Goal: Transaction & Acquisition: Book appointment/travel/reservation

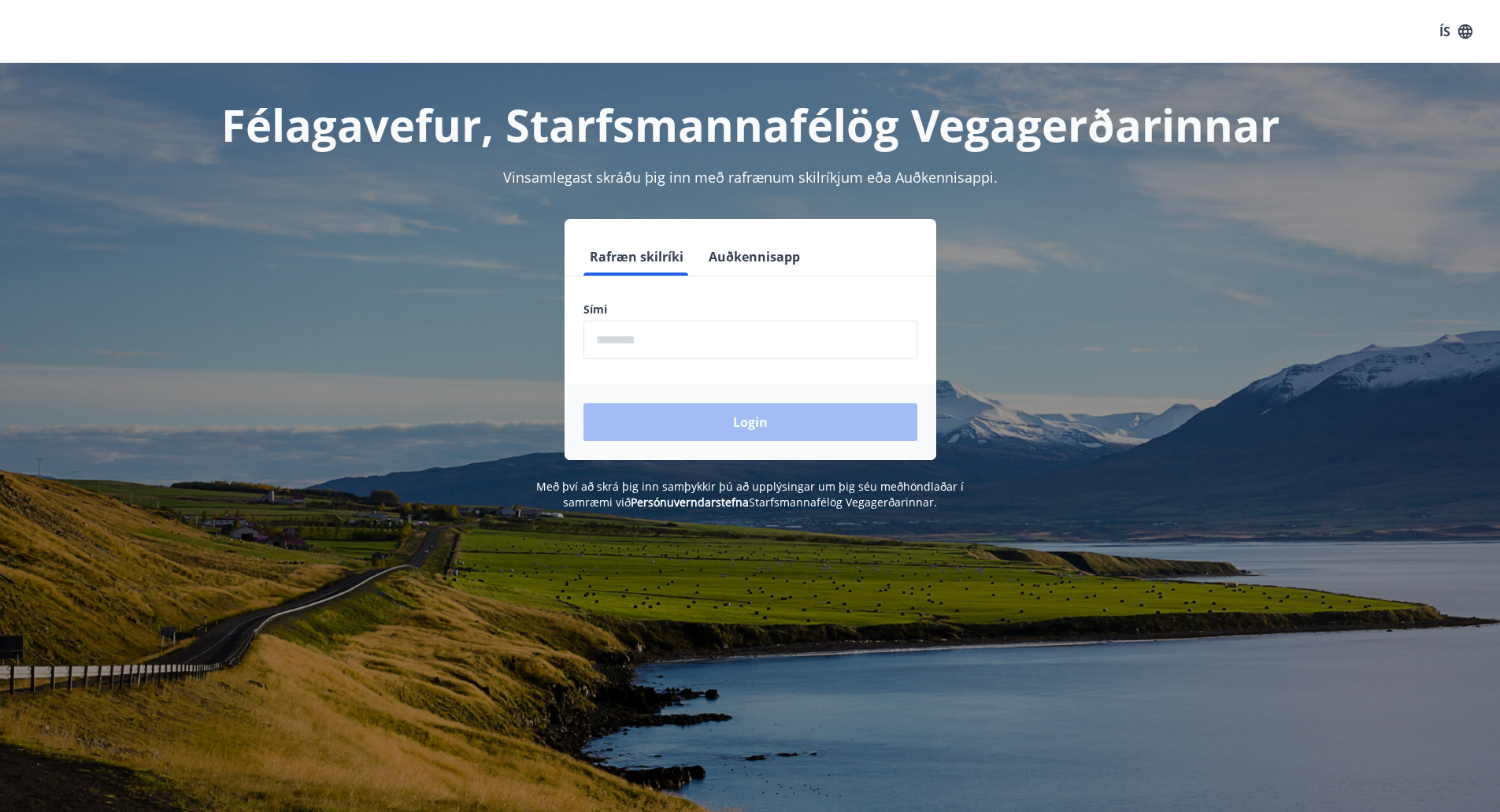
click at [664, 347] on input "phone" at bounding box center [750, 340] width 334 height 39
type input "********"
click at [698, 414] on button "Login" at bounding box center [750, 421] width 334 height 38
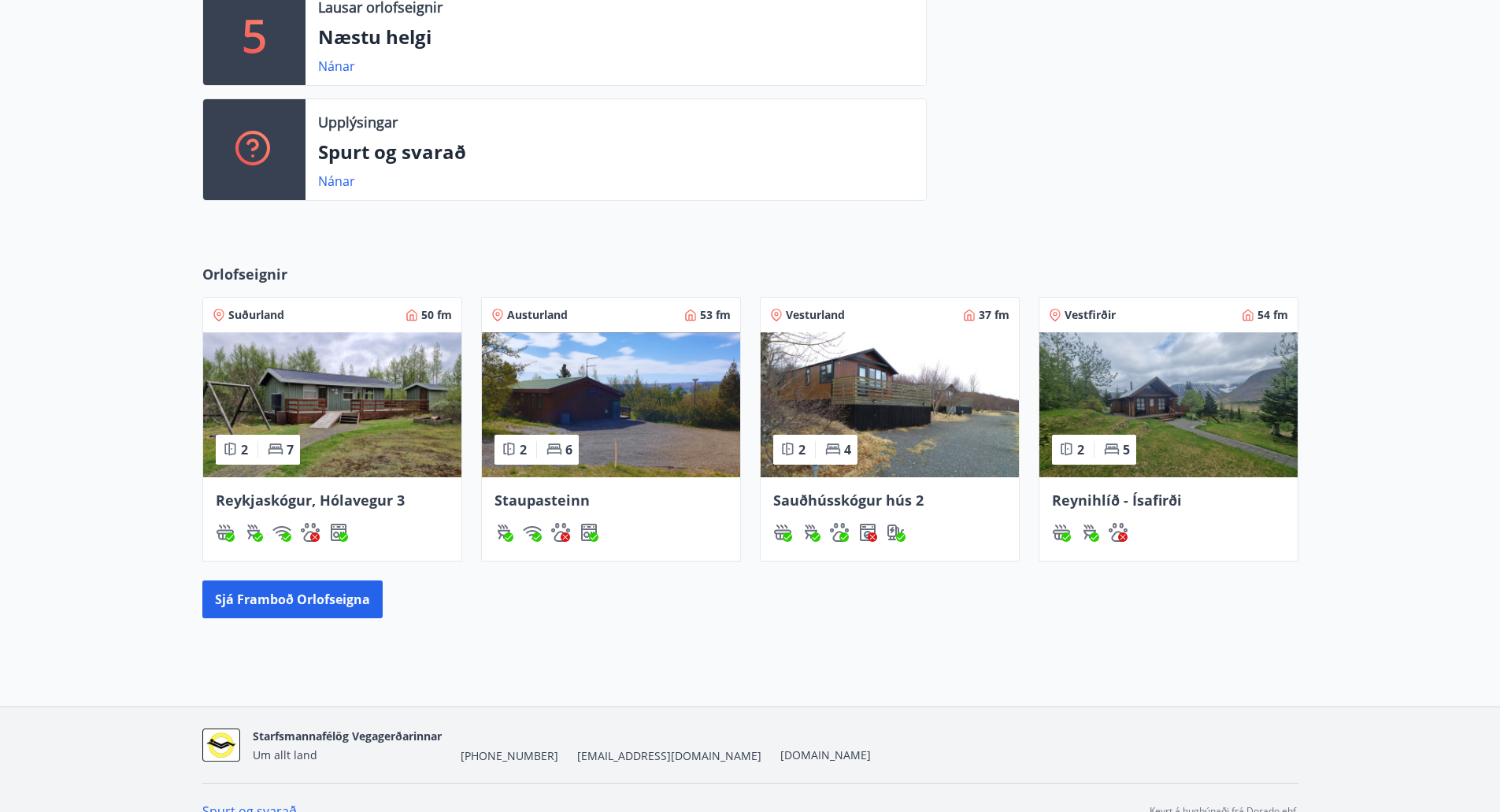
scroll to position [473, 0]
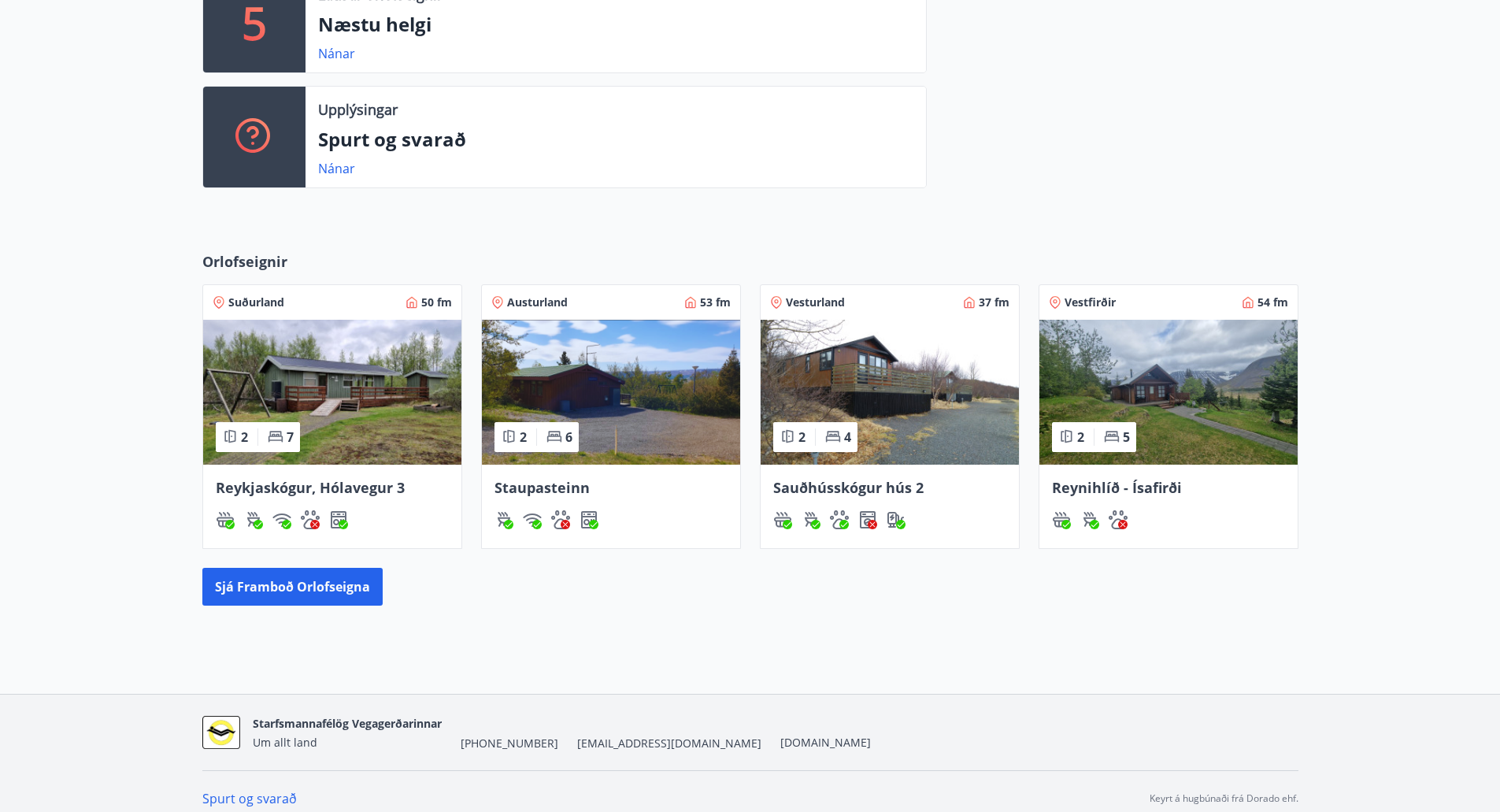
click at [650, 400] on img at bounding box center [611, 392] width 258 height 145
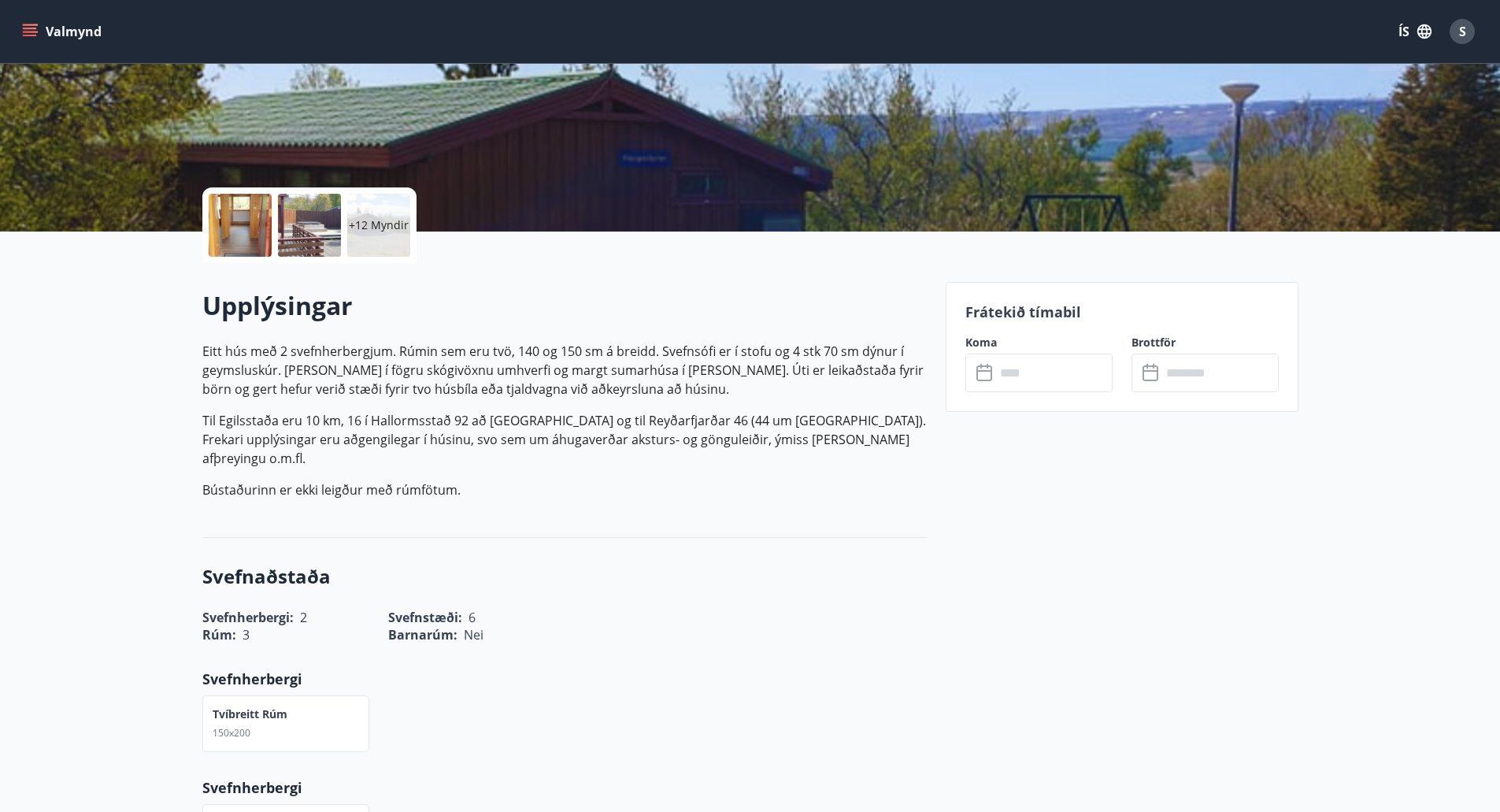
scroll to position [192, 0]
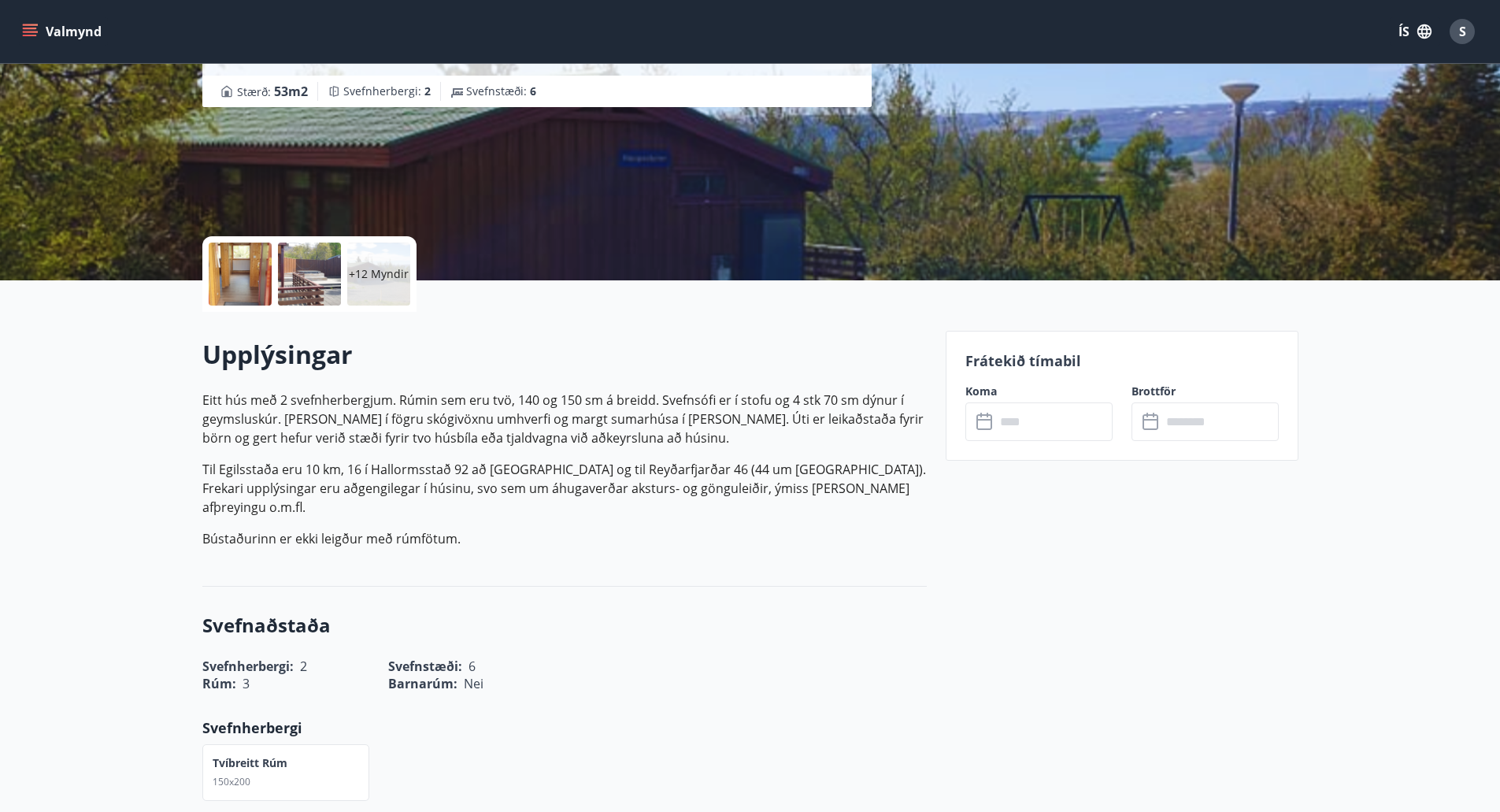
click at [1060, 430] on input "text" at bounding box center [1054, 421] width 117 height 39
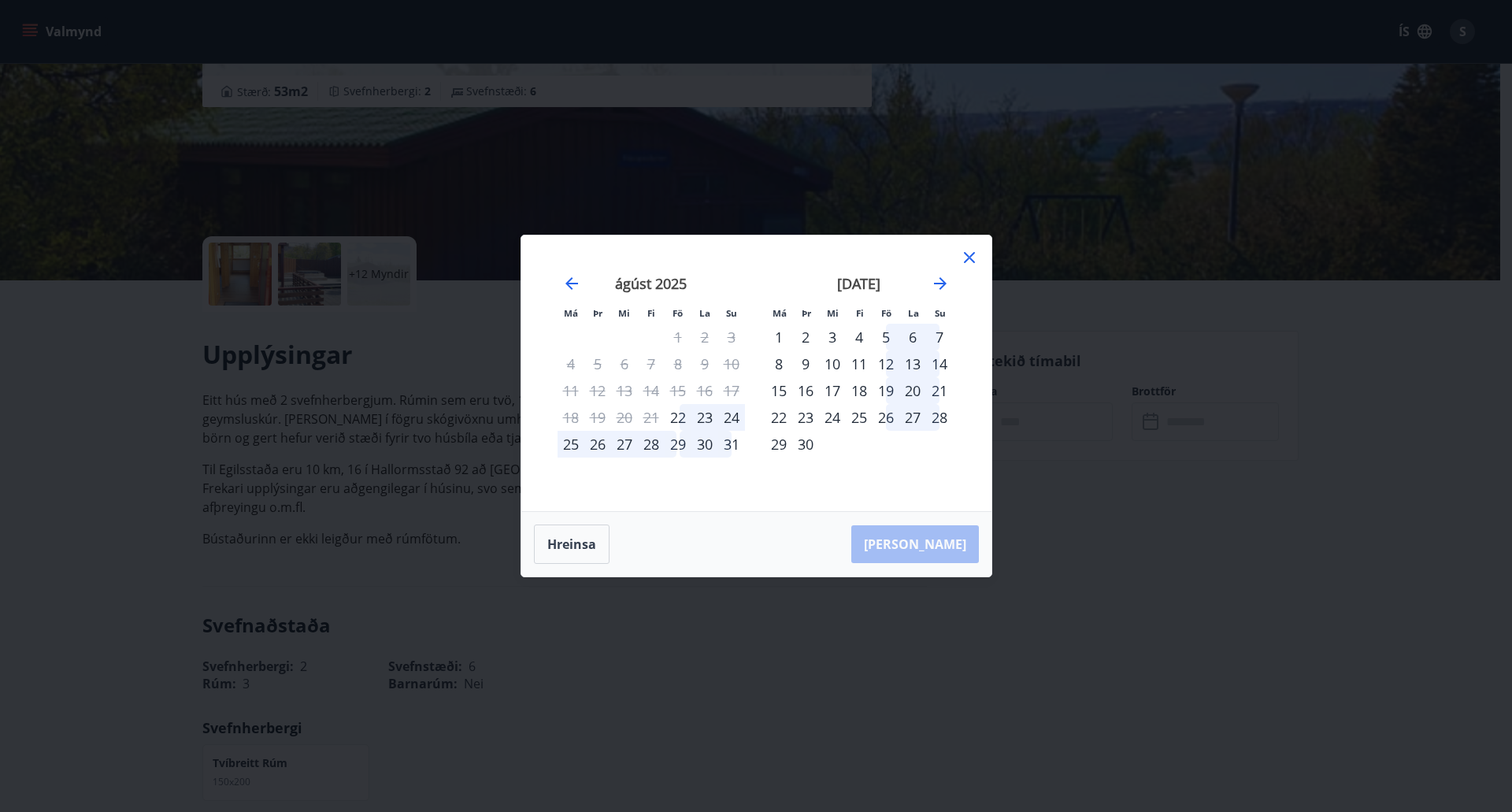
click at [746, 705] on div "Má Þr Mi Fi Fö La Su Má Þr Mi Fi Fö La Su júlí 2025 1 2 3 4 5 6 7 8 9 10 11 12 …" at bounding box center [756, 406] width 1512 height 812
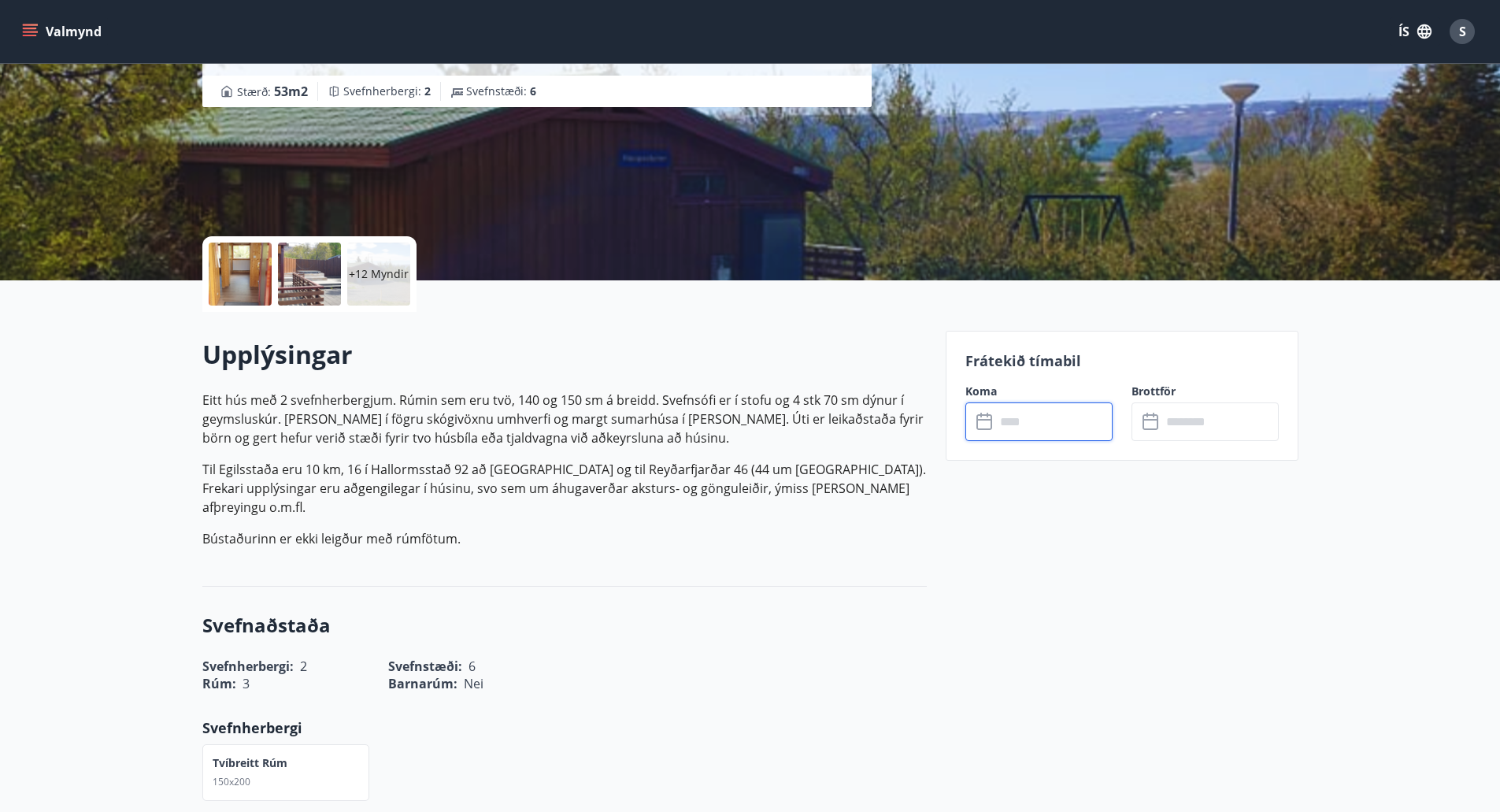
click at [1057, 421] on input "text" at bounding box center [1054, 421] width 117 height 39
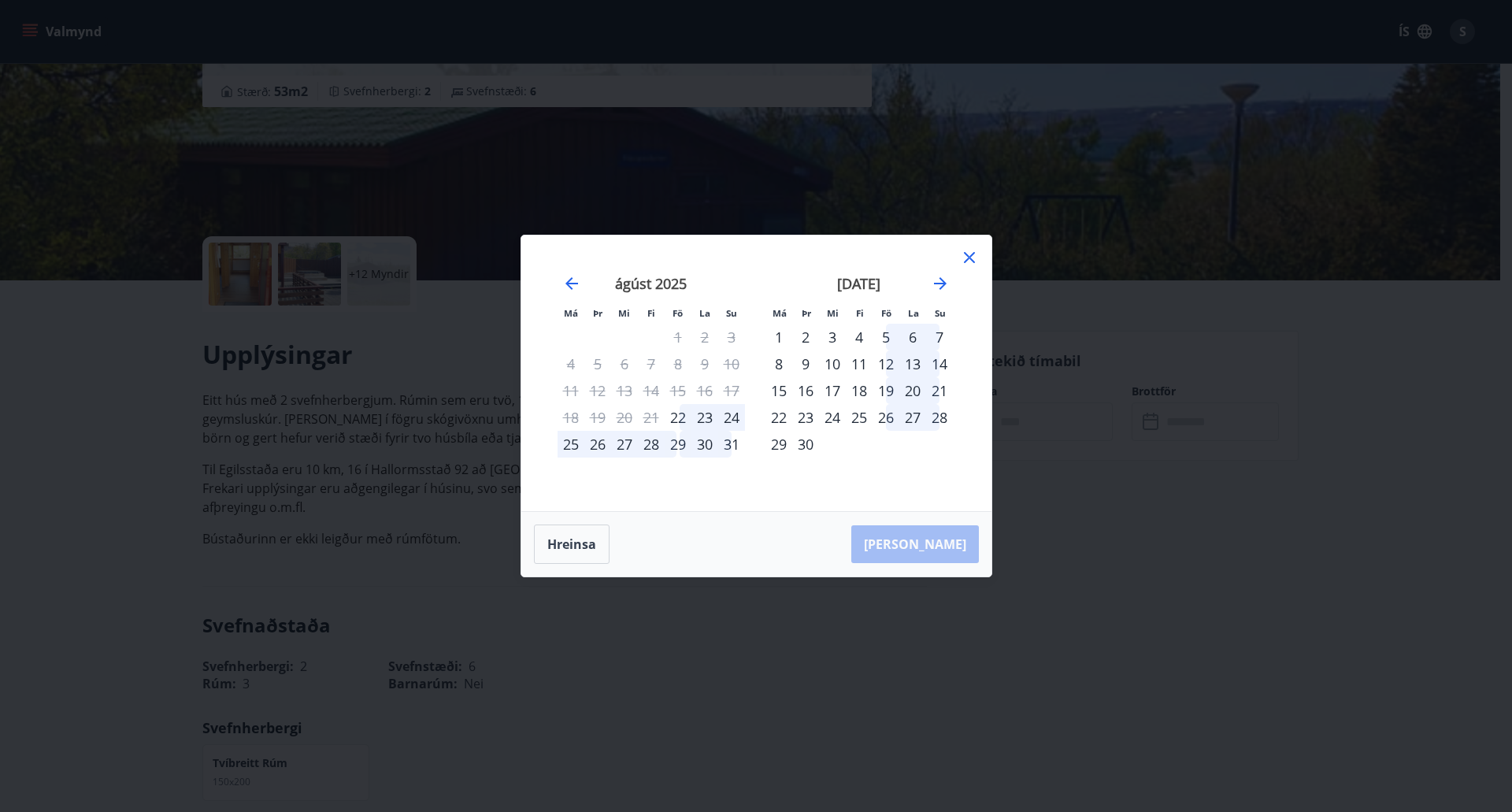
click at [683, 442] on div "29" at bounding box center [677, 443] width 27 height 27
drag, startPoint x: 676, startPoint y: 443, endPoint x: 738, endPoint y: 440, distance: 62.1
click at [738, 440] on tr "25 26 27 28 29 30 31" at bounding box center [650, 443] width 188 height 27
click at [770, 335] on div "1" at bounding box center [778, 337] width 27 height 27
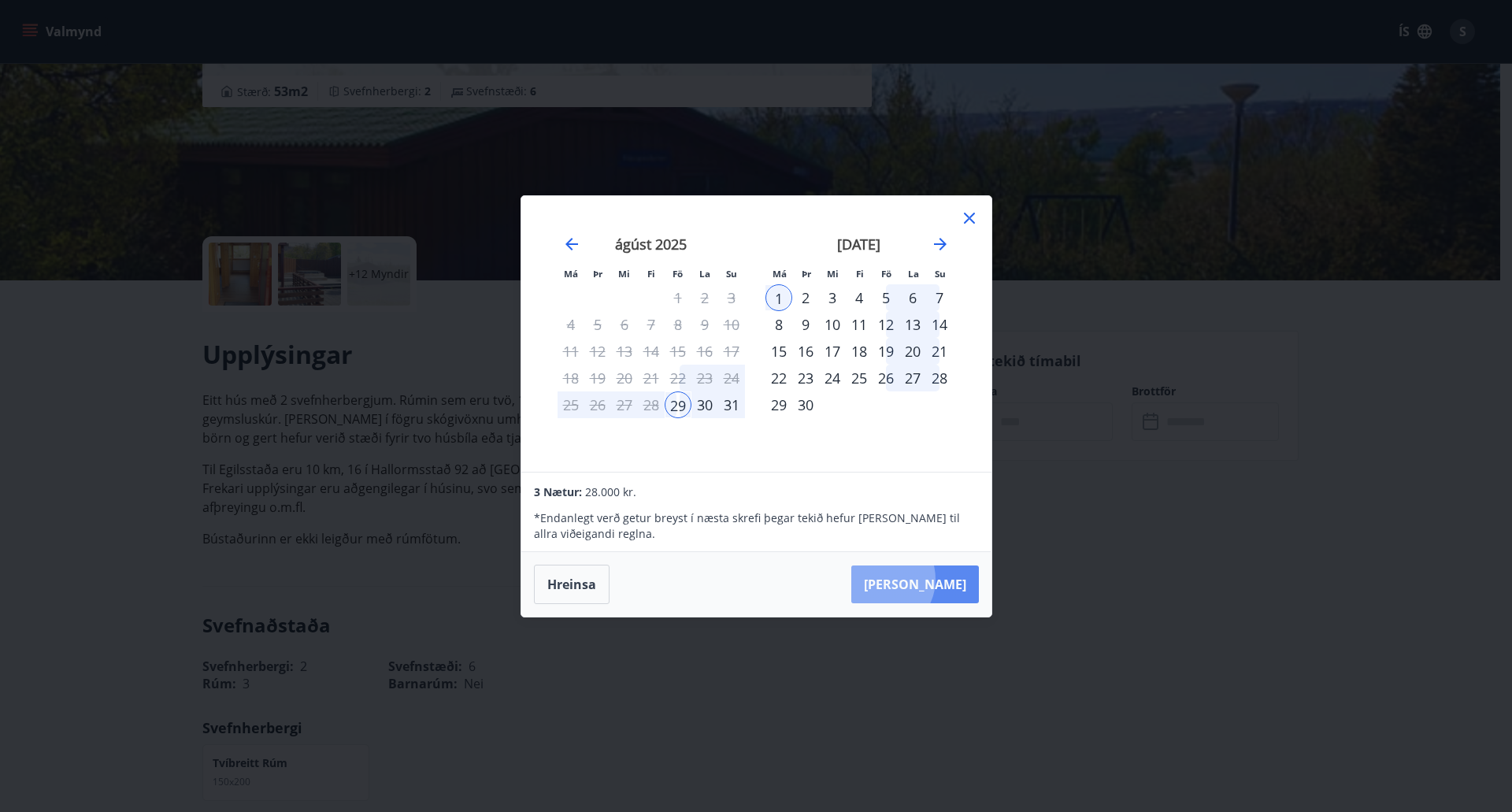
click at [929, 579] on button "Taka Frá" at bounding box center [914, 584] width 127 height 38
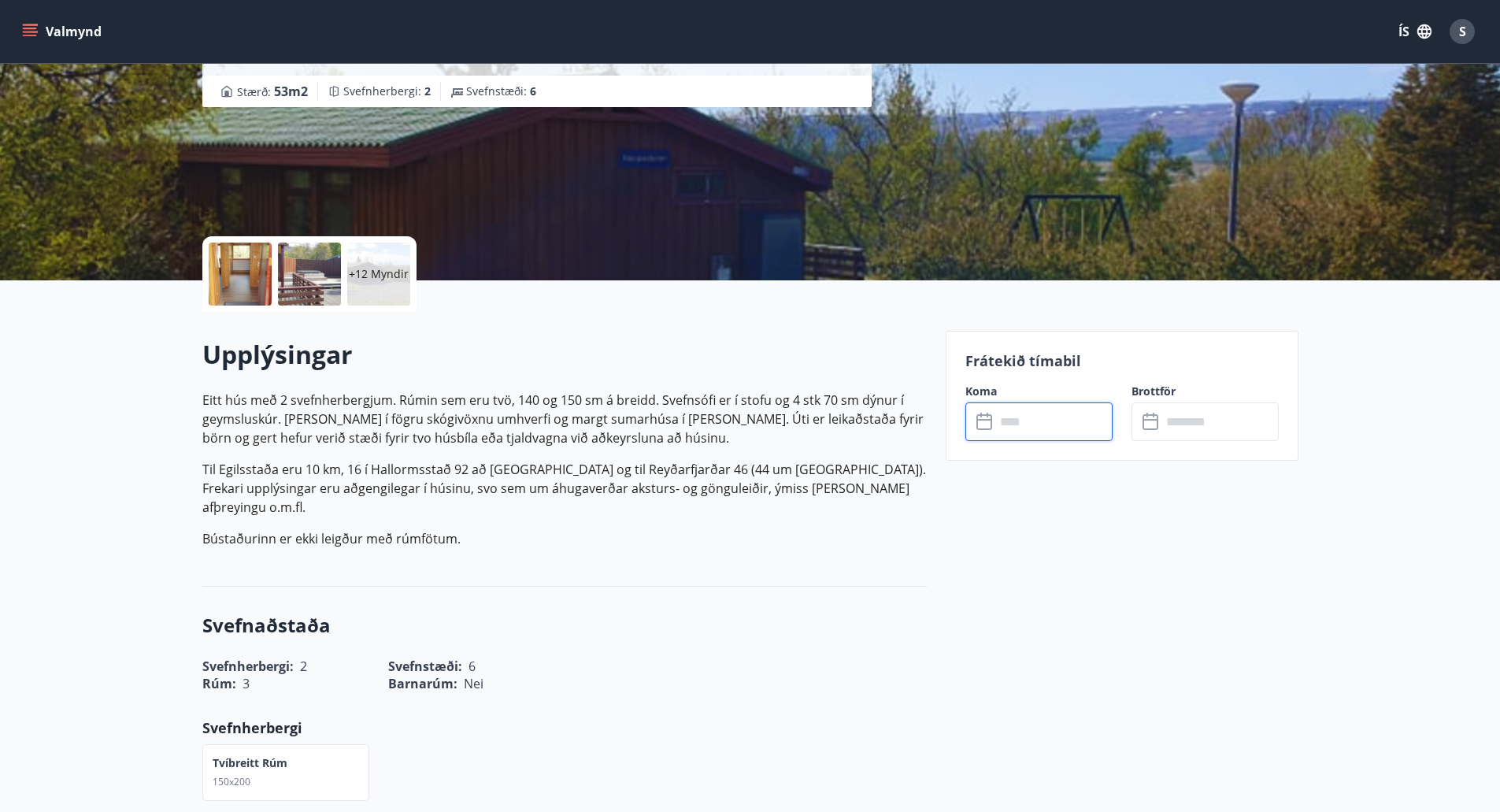
type input "******"
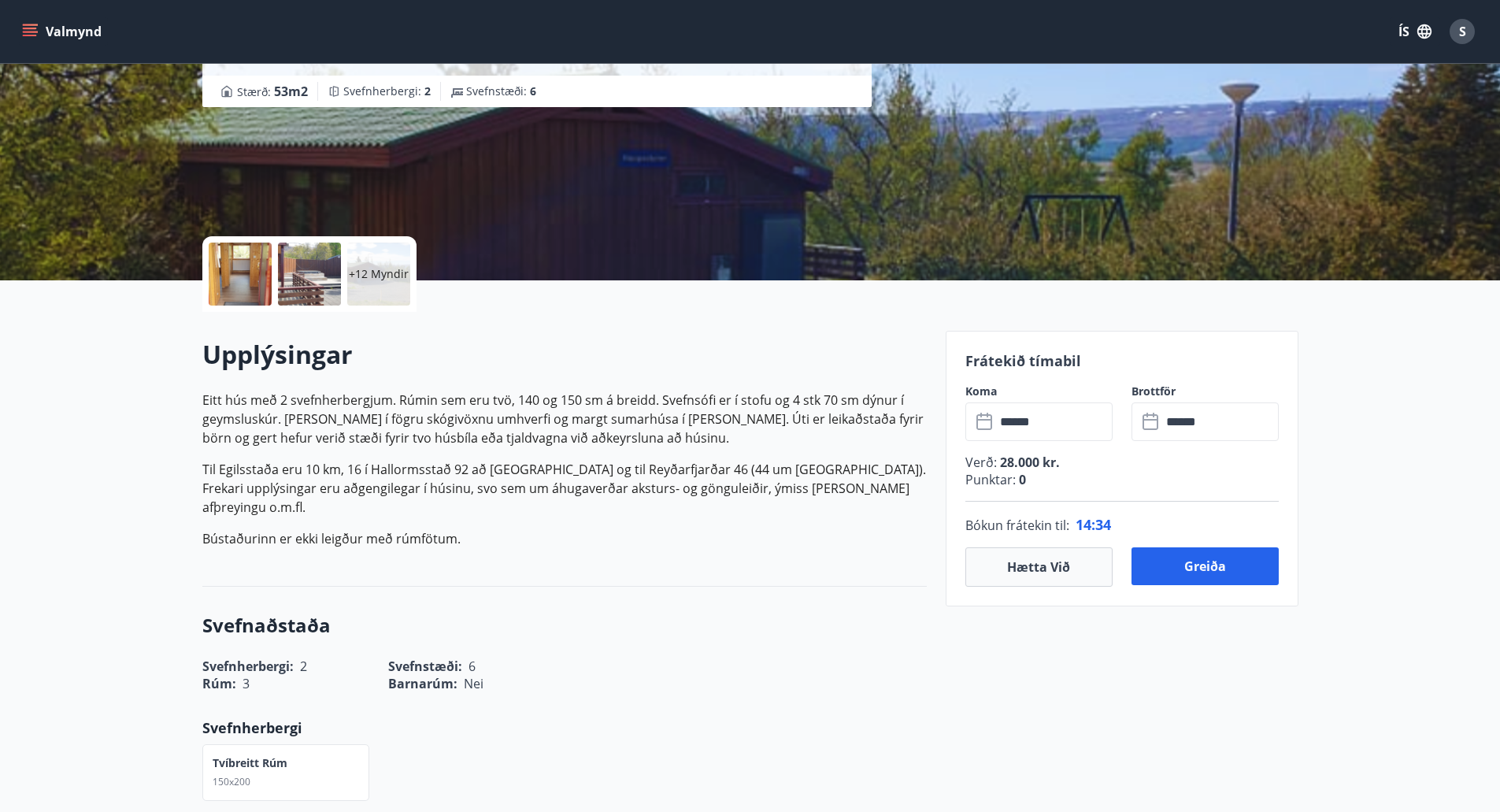
click at [1040, 418] on input "******" at bounding box center [1054, 421] width 117 height 39
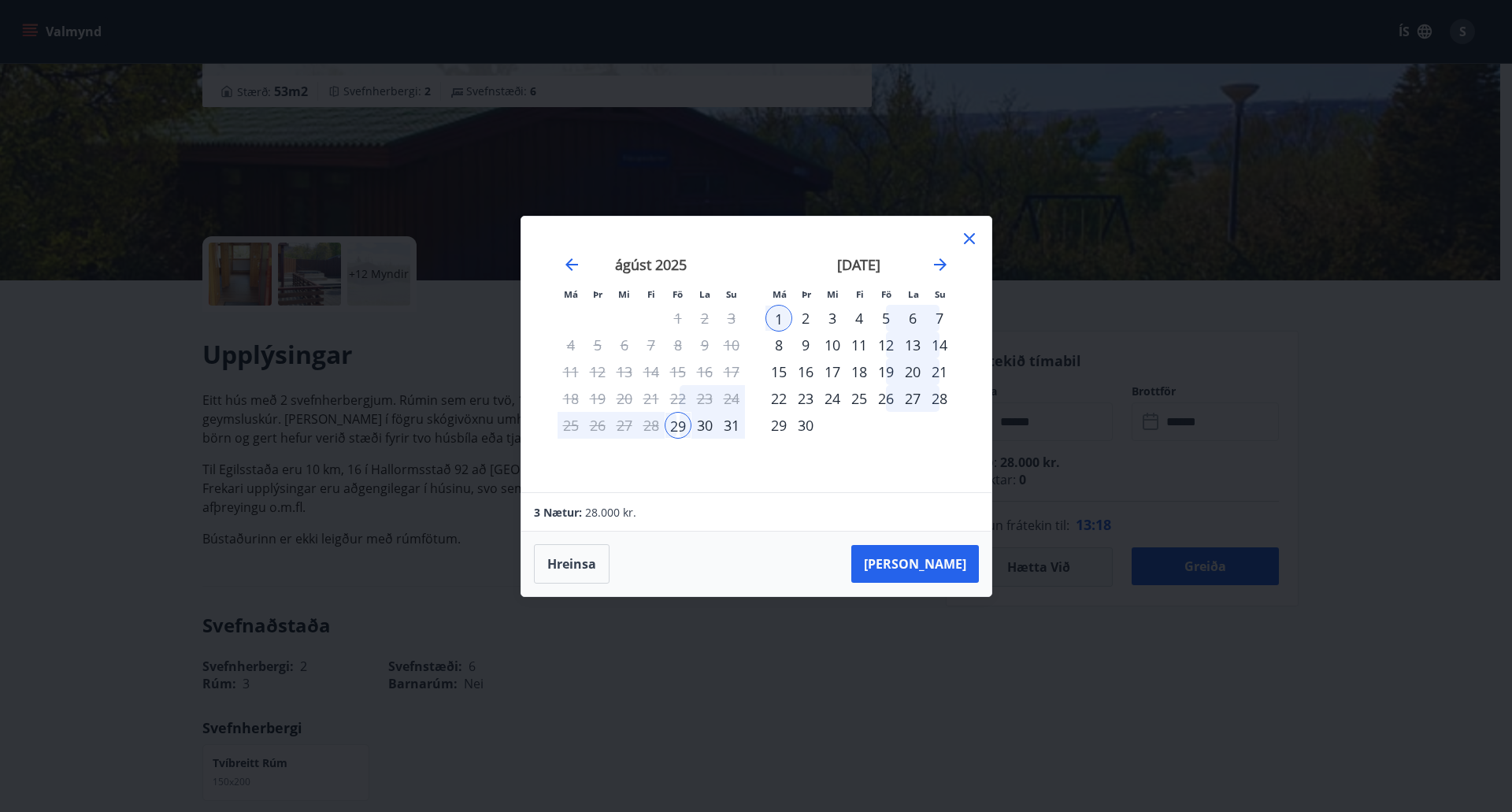
click at [651, 427] on div "28" at bounding box center [650, 425] width 27 height 27
click at [656, 427] on div "28" at bounding box center [650, 425] width 27 height 27
click at [677, 425] on div "29" at bounding box center [677, 425] width 27 height 27
click at [885, 317] on div "5" at bounding box center [885, 317] width 27 height 27
click at [816, 441] on div "september 2025 1 2 3 4 5 6 7 8 9 10 11 12 13 14 15 16 17 18 19 20 21 22 23 24 2…" at bounding box center [859, 365] width 208 height 258
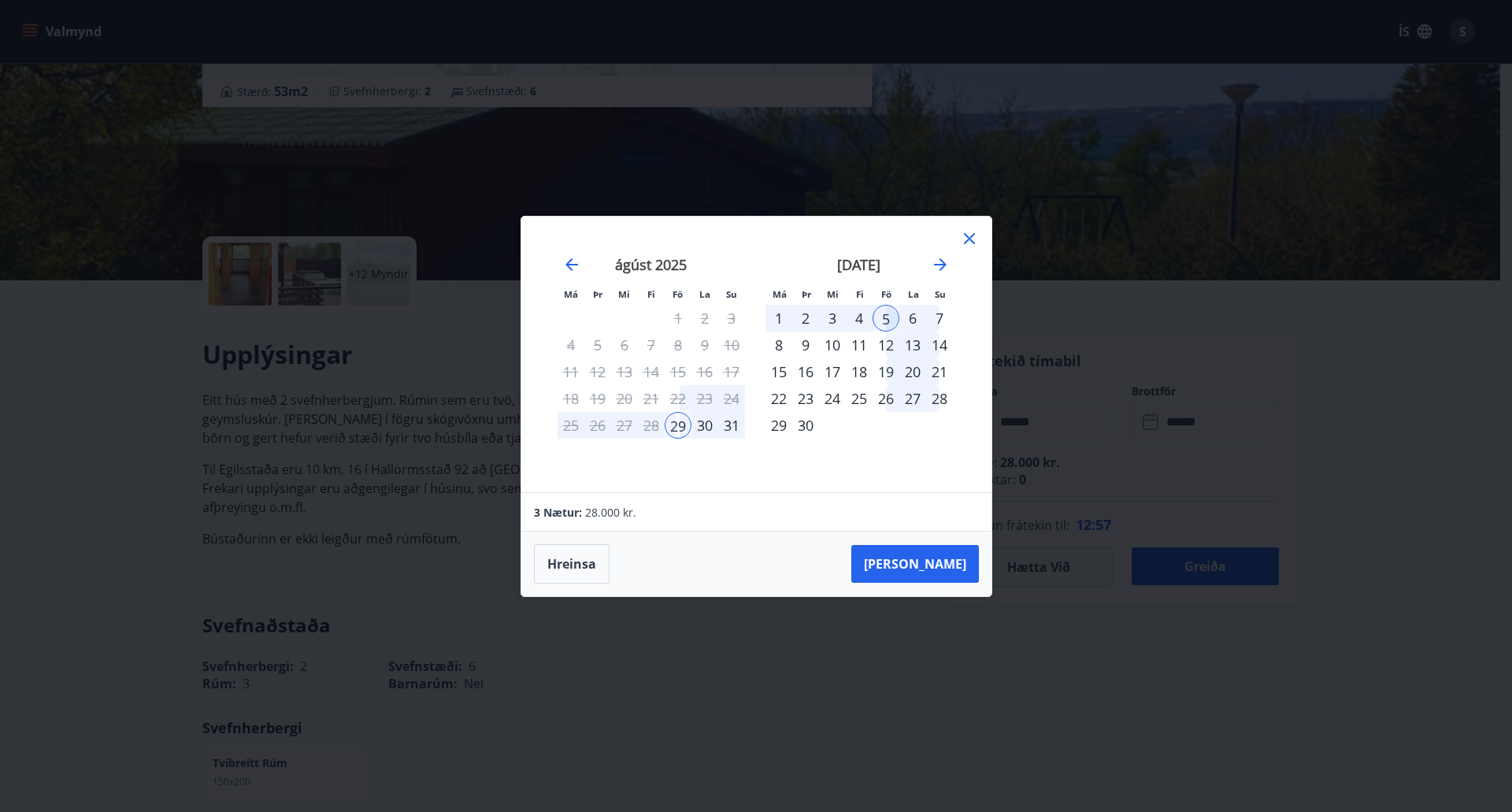
click at [970, 243] on icon at bounding box center [969, 238] width 19 height 19
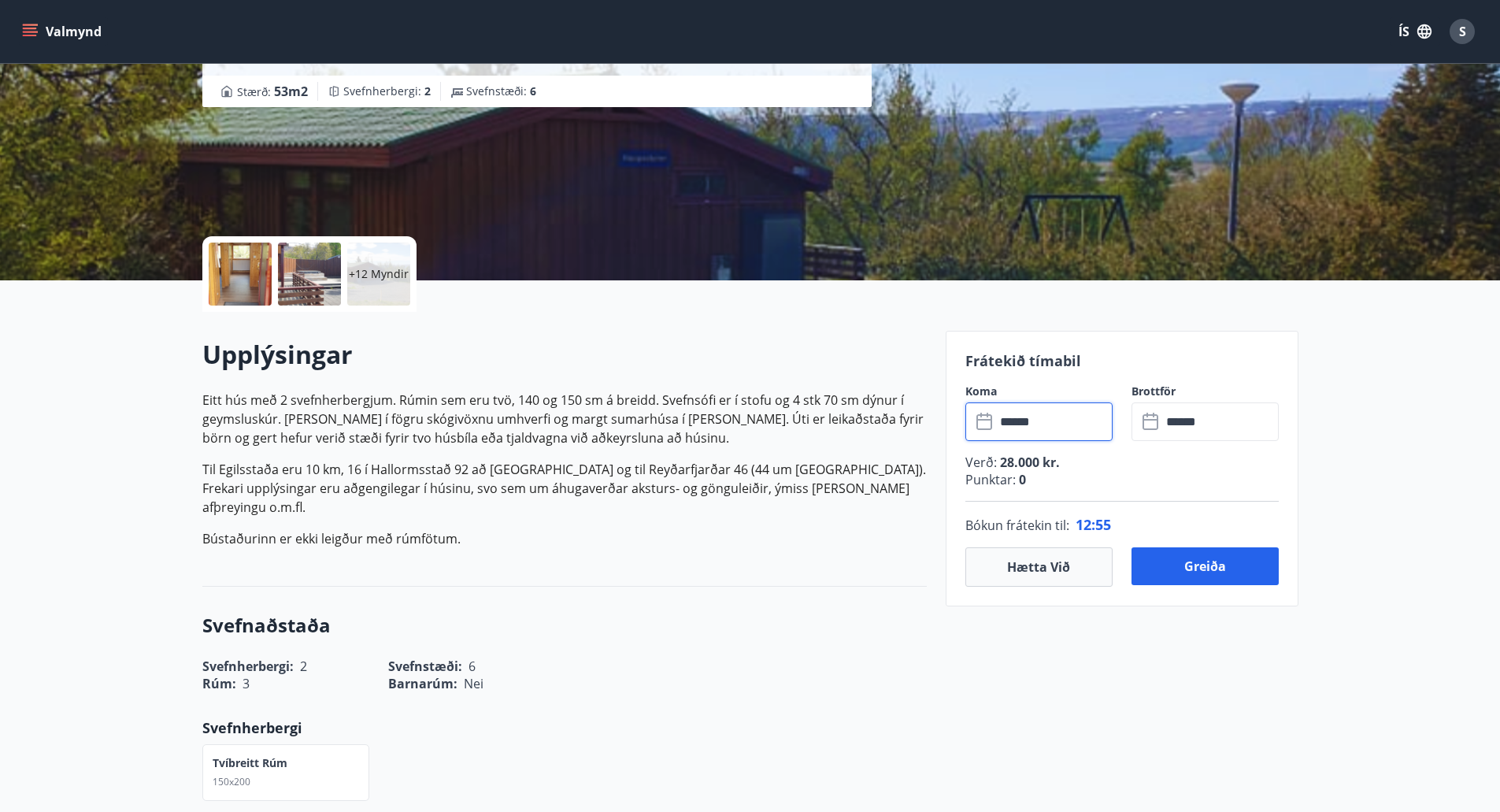
click at [1053, 423] on input "******" at bounding box center [1054, 421] width 117 height 39
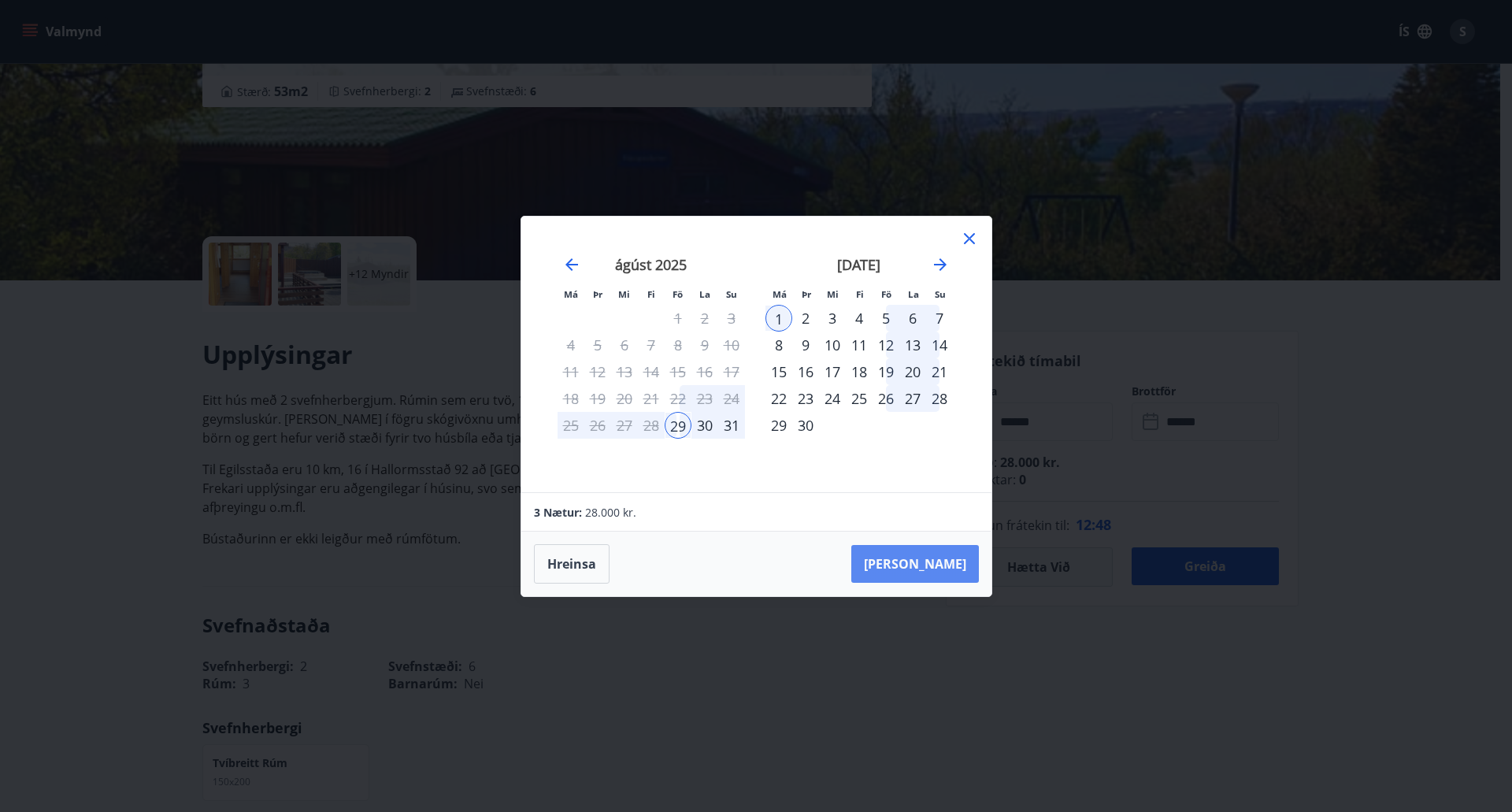
click at [932, 567] on button "Taka Frá" at bounding box center [914, 564] width 127 height 38
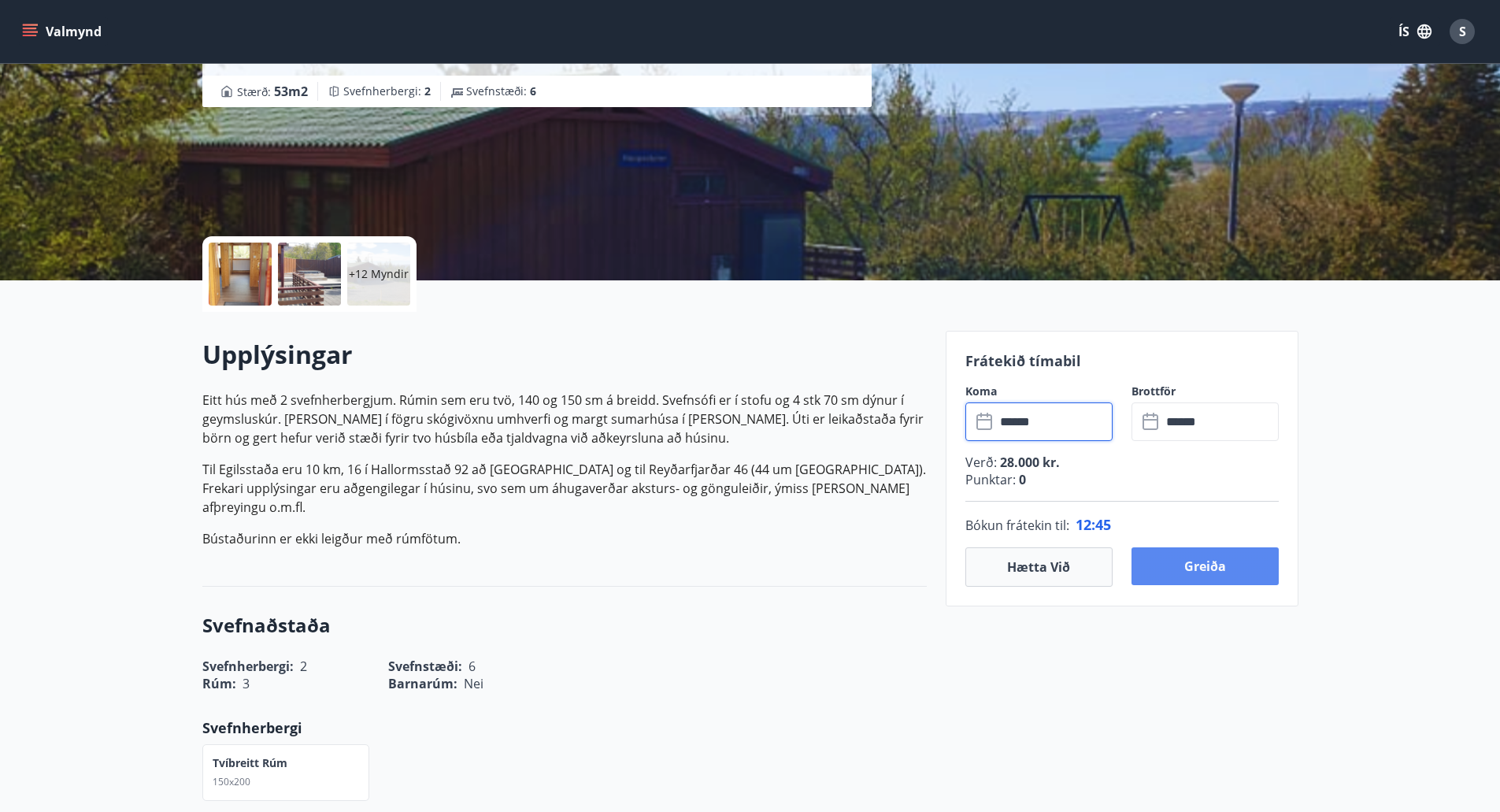
click at [1238, 575] on button "Greiða" at bounding box center [1204, 566] width 147 height 38
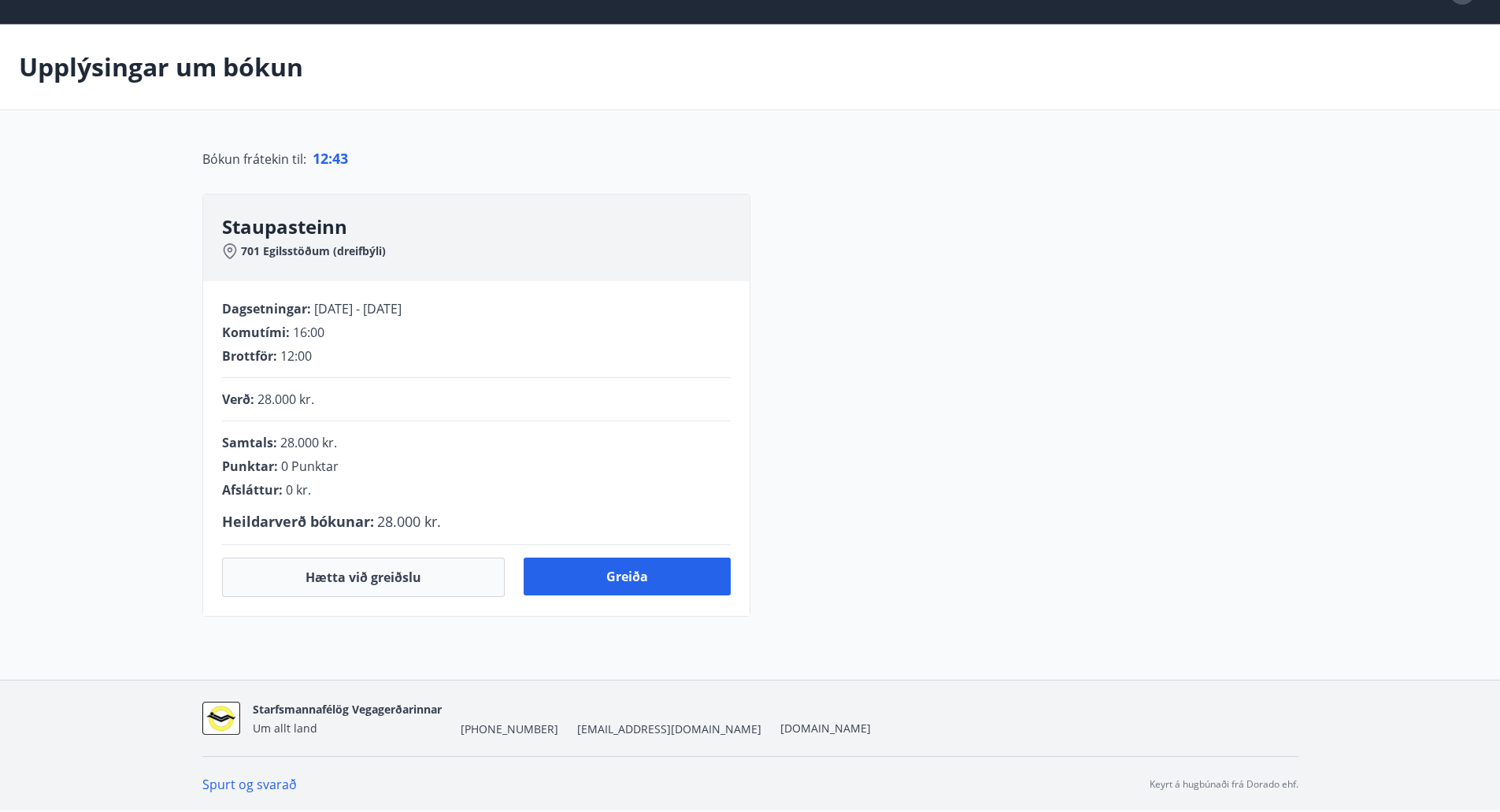
scroll to position [192, 0]
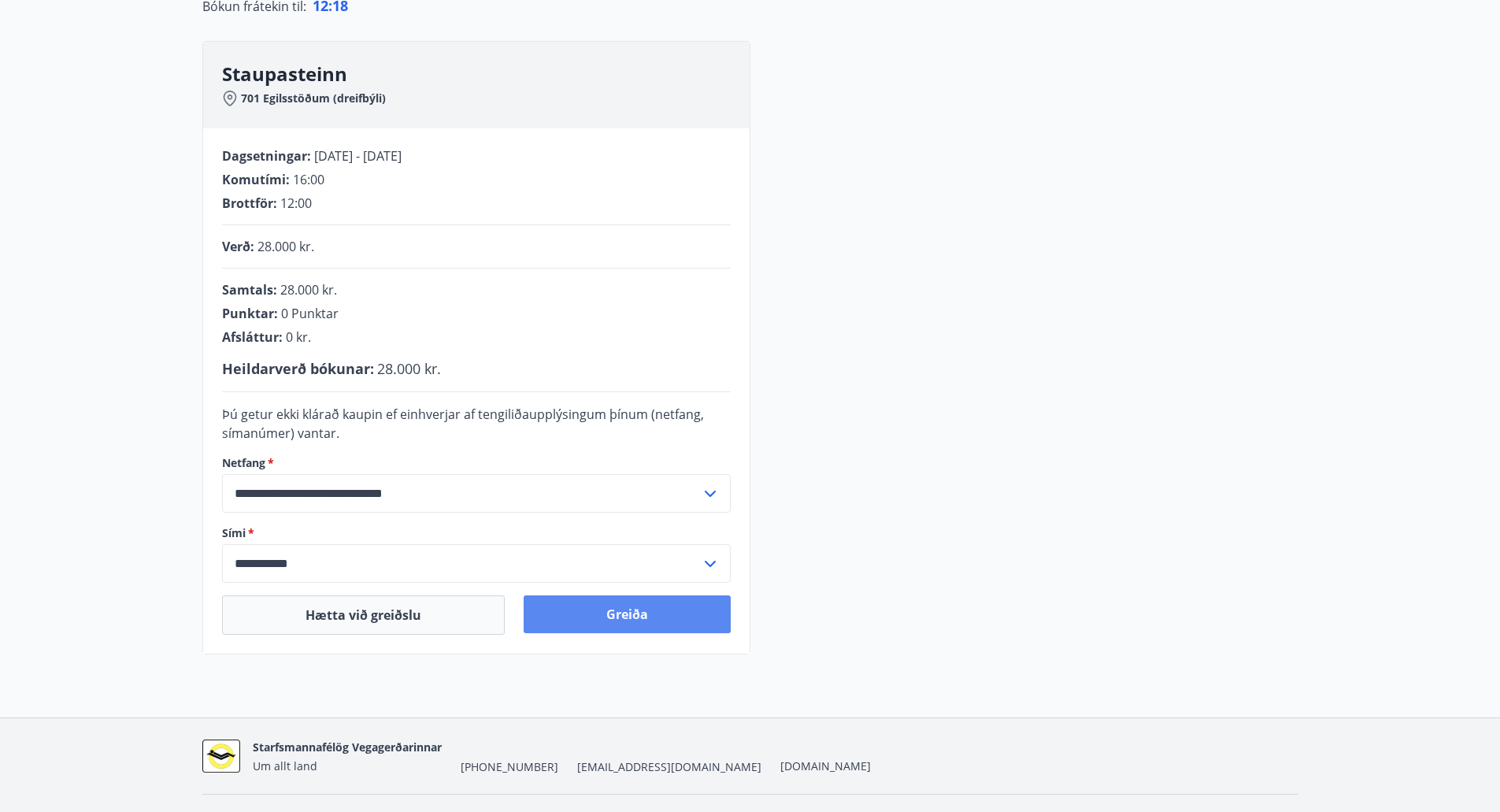
click at [650, 622] on button "Greiða" at bounding box center [627, 614] width 207 height 38
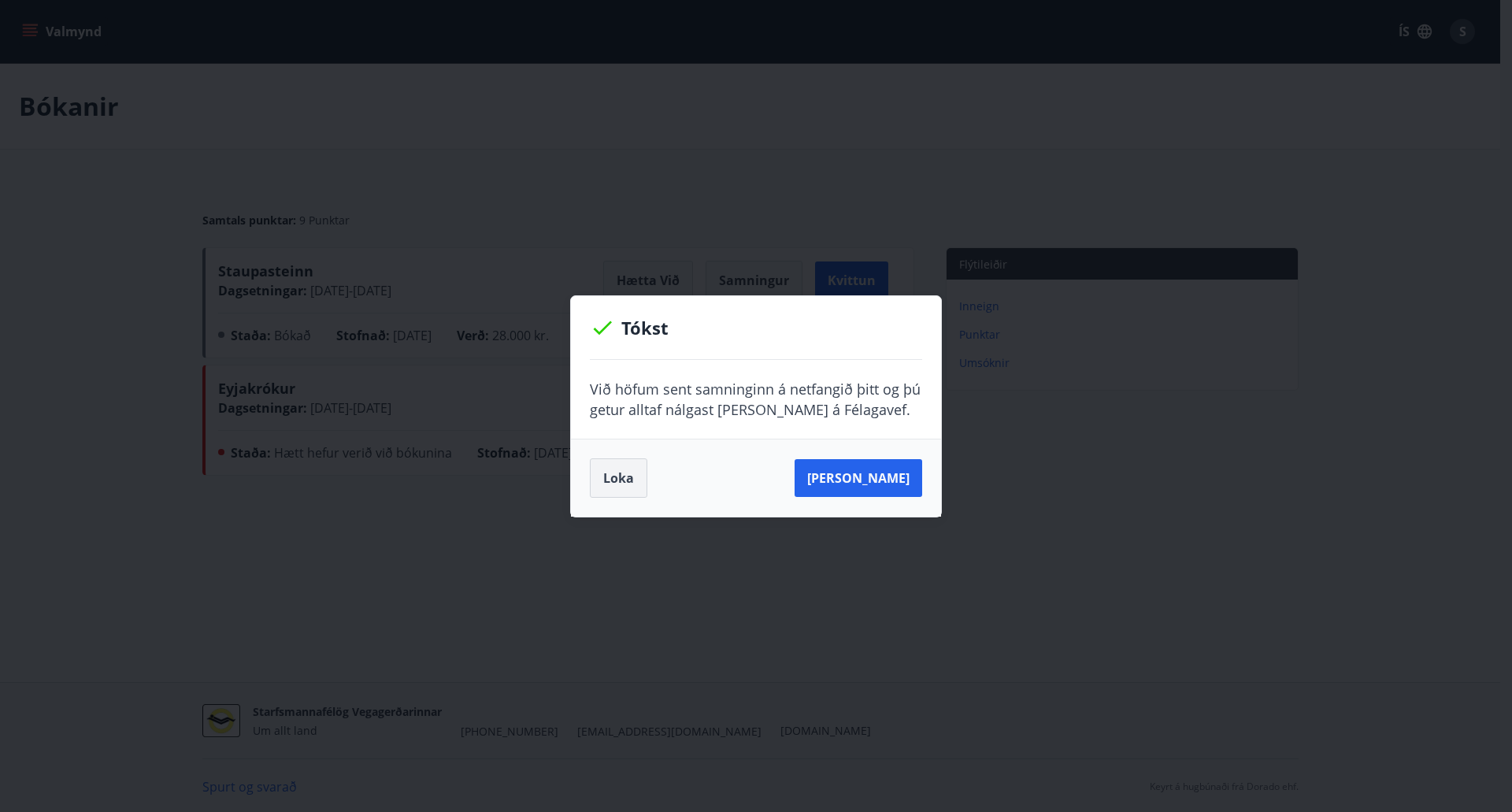
click at [623, 473] on button "Loka" at bounding box center [618, 477] width 58 height 39
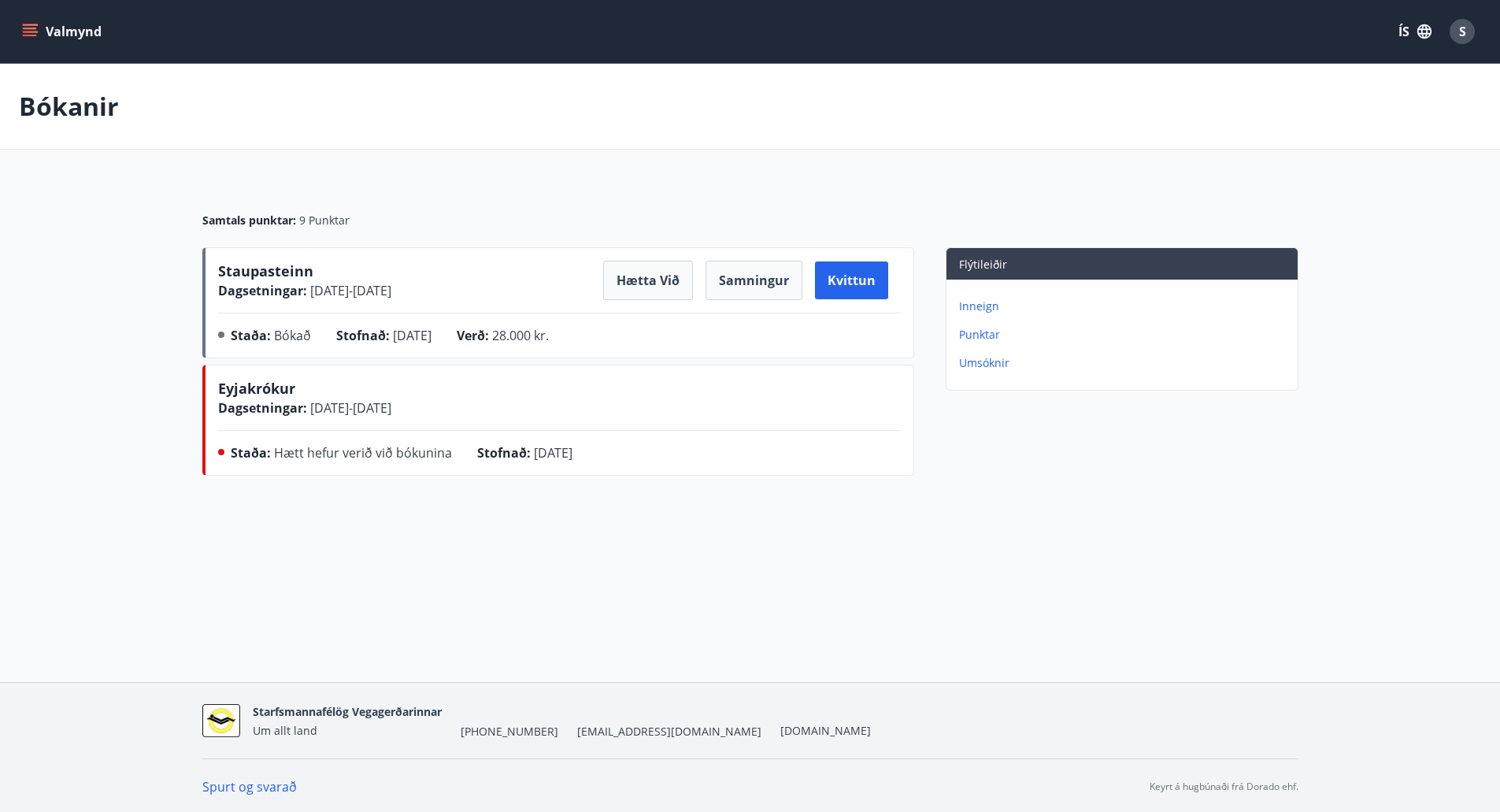
click at [56, 32] on button "Valmynd" at bounding box center [63, 31] width 89 height 28
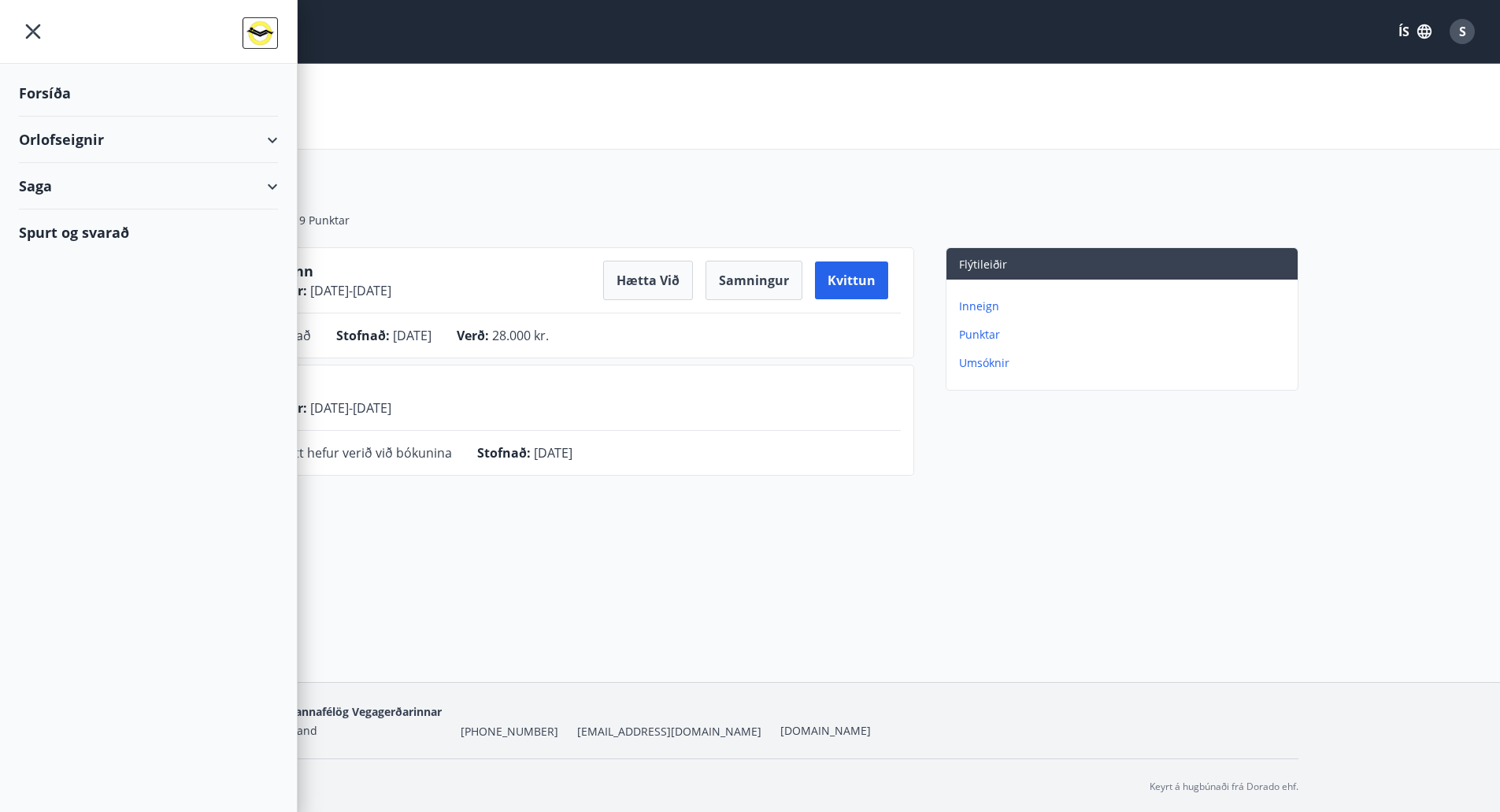
click at [210, 144] on div "Orlofseignir" at bounding box center [148, 140] width 259 height 46
click at [119, 187] on div "Framboð" at bounding box center [149, 179] width 234 height 33
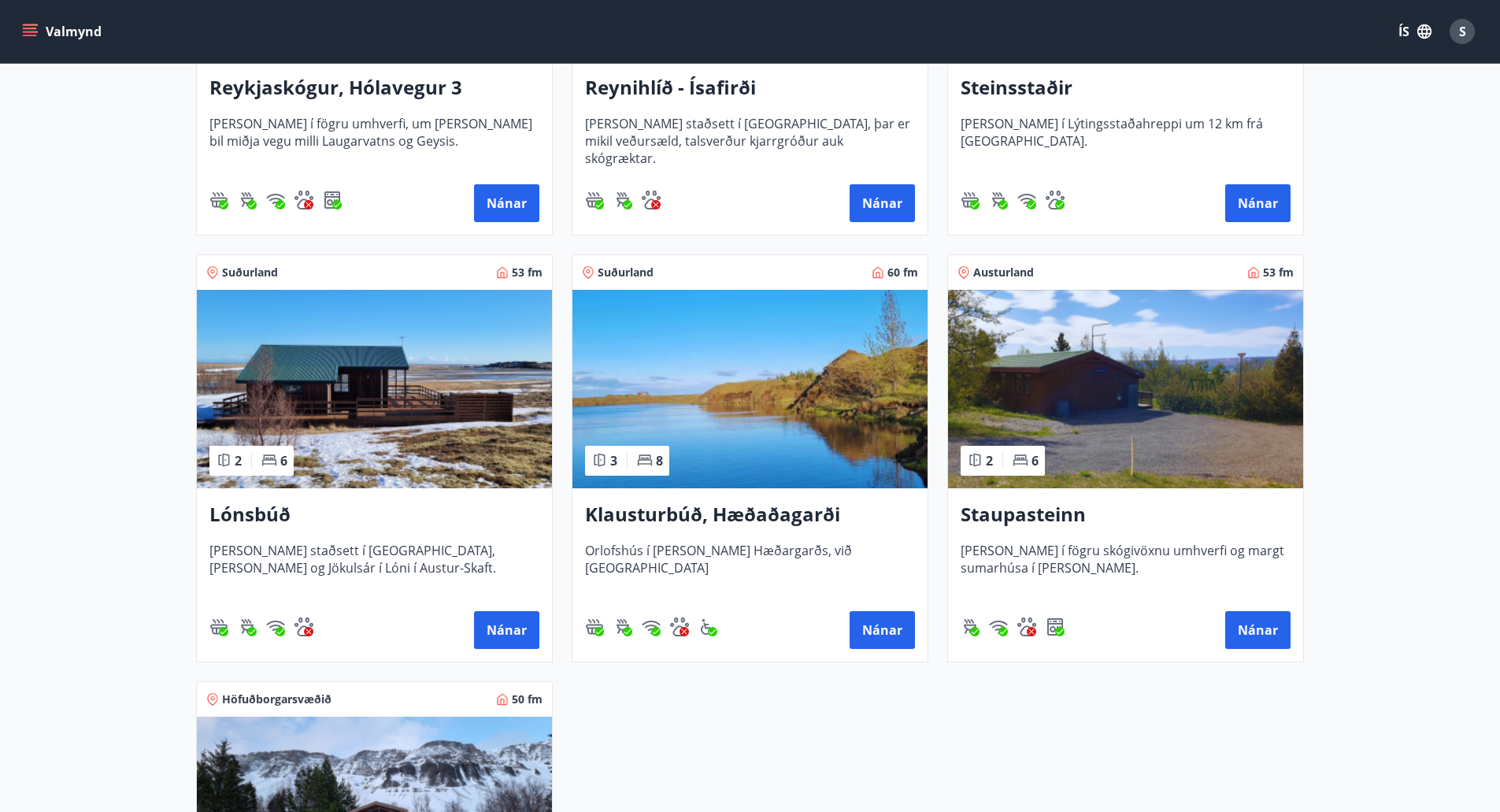
scroll to position [1023, 0]
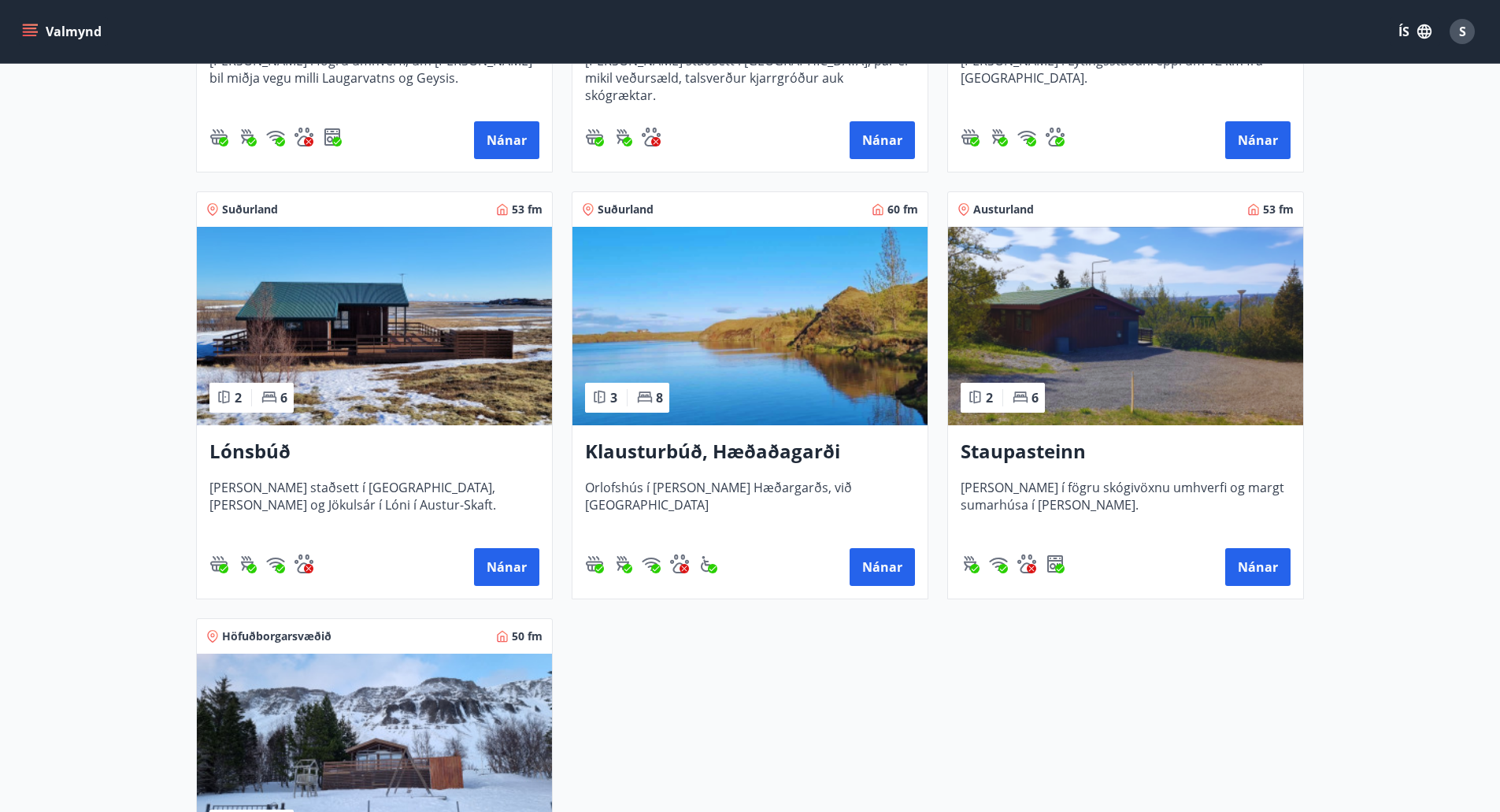
click at [1041, 310] on img at bounding box center [1125, 326] width 355 height 198
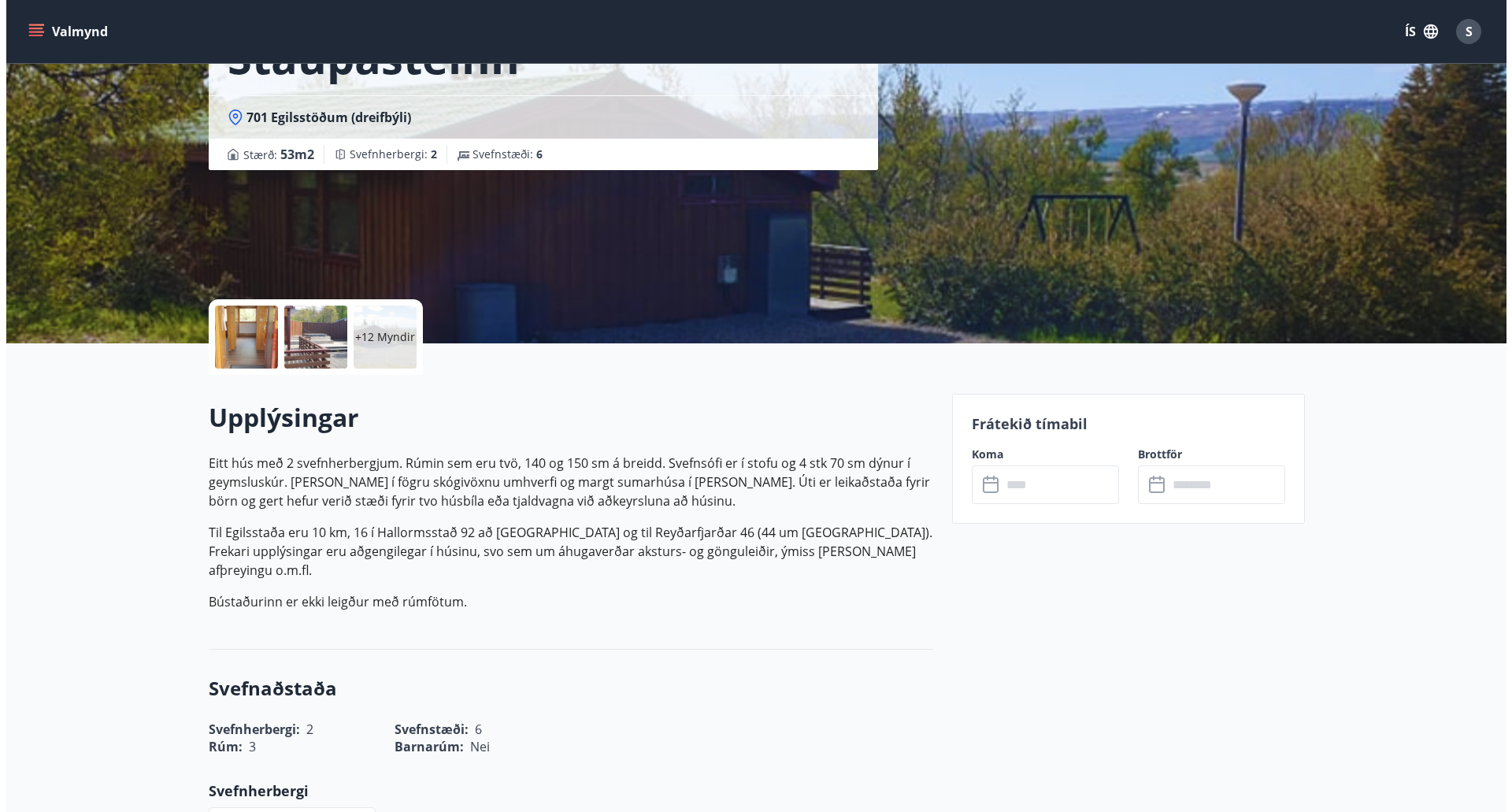
scroll to position [158, 0]
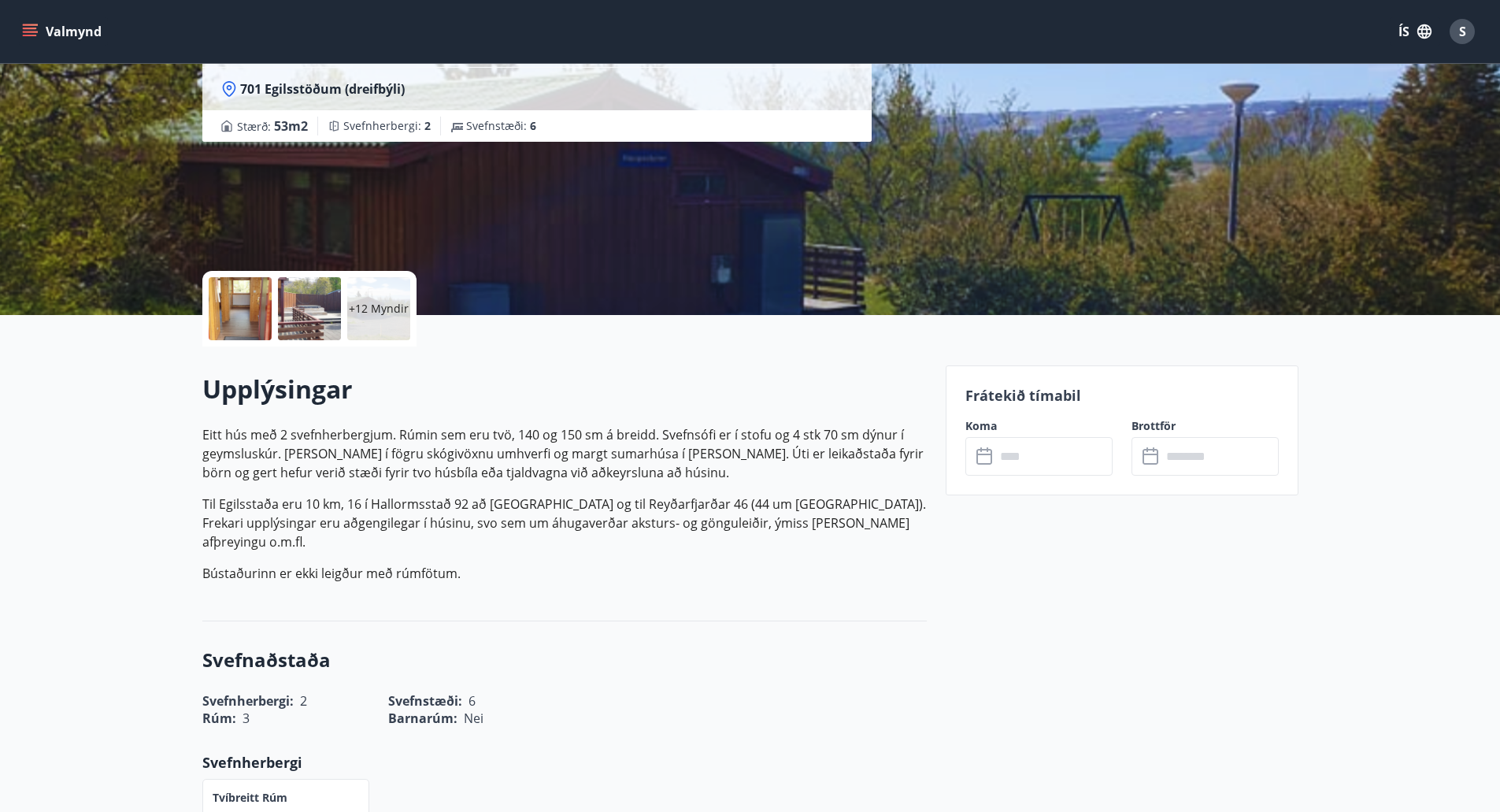
click at [379, 309] on p "+12 Myndir" at bounding box center [379, 308] width 60 height 15
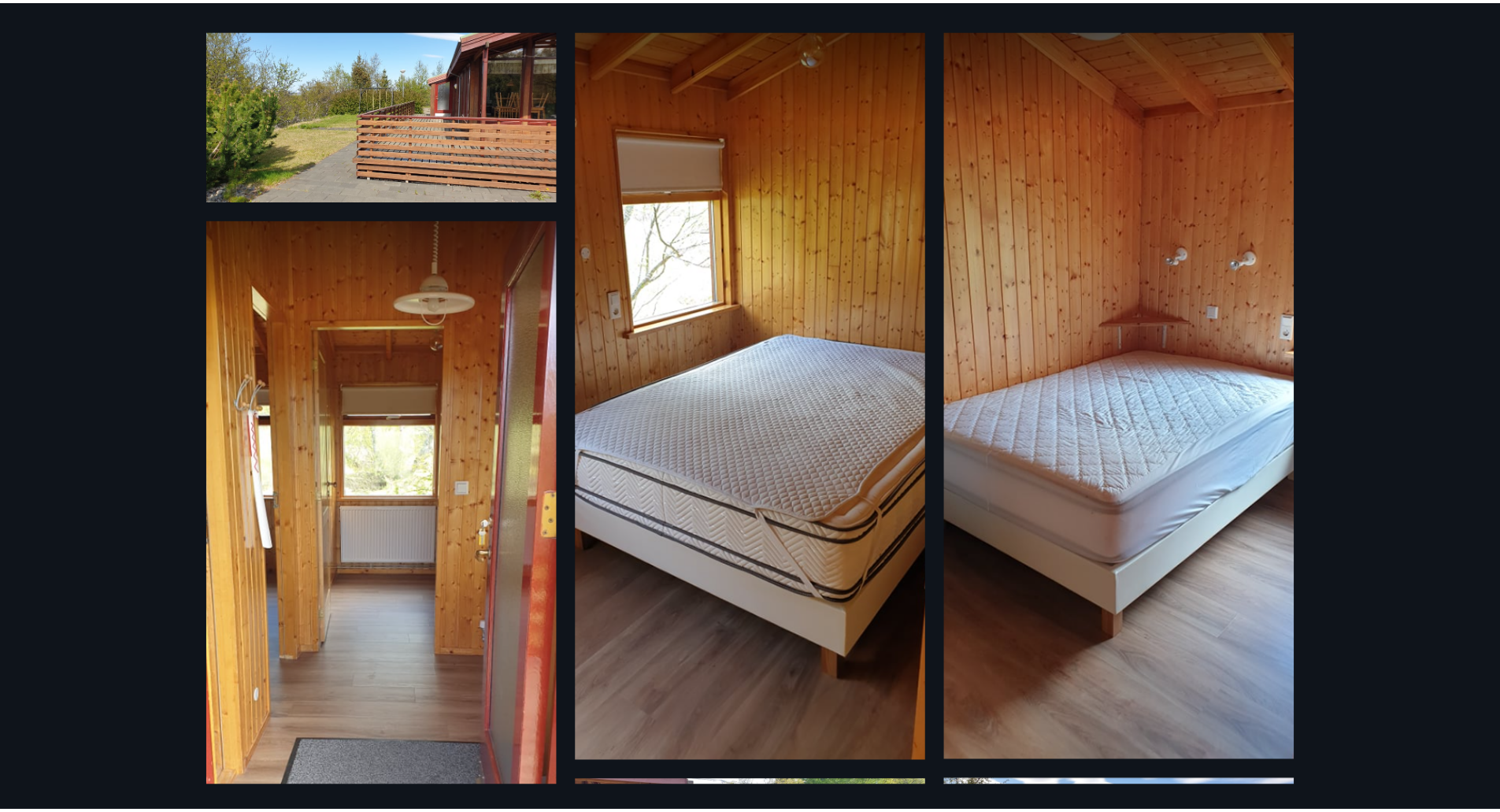
scroll to position [0, 0]
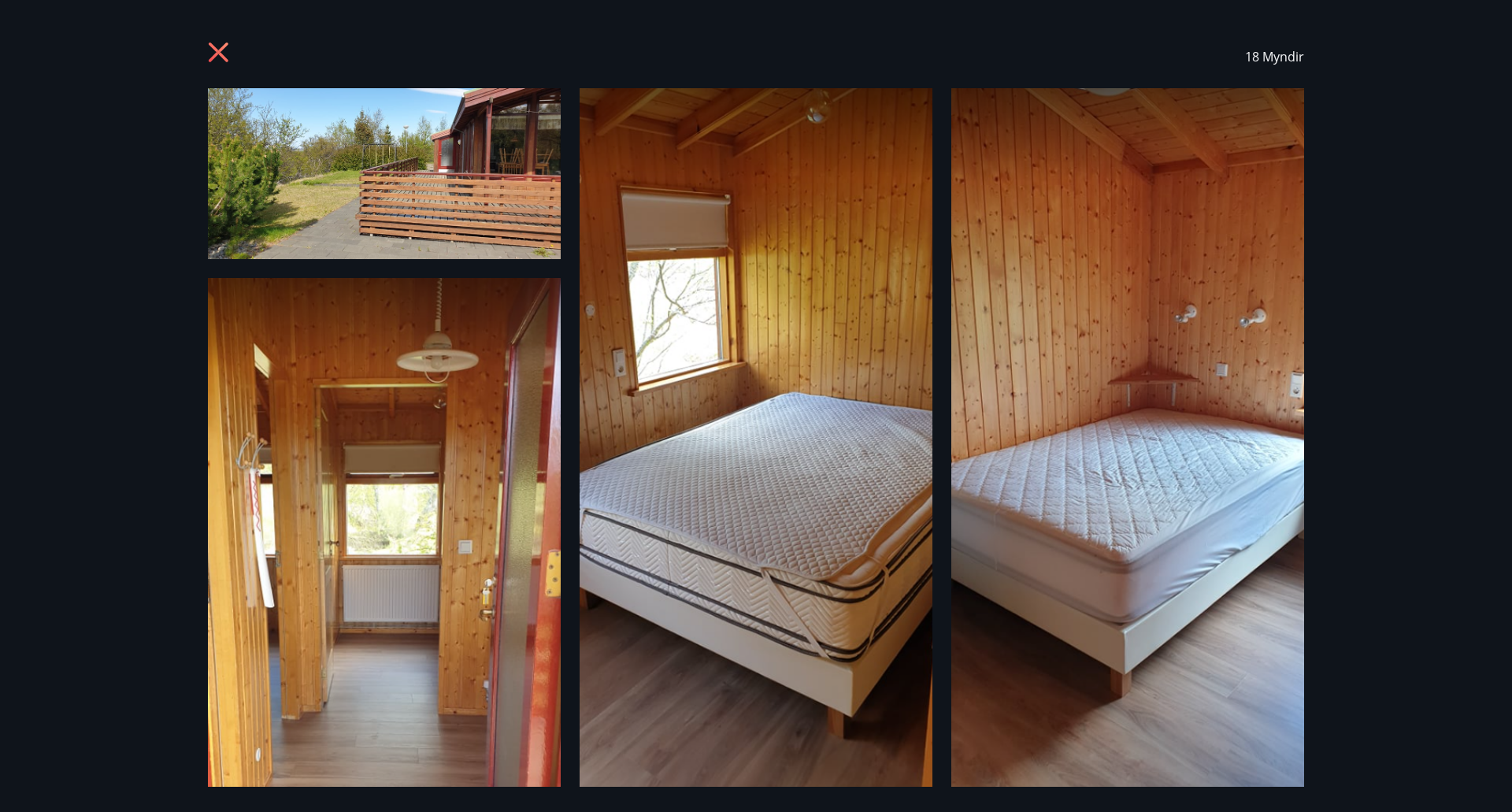
click at [218, 59] on icon at bounding box center [220, 54] width 25 height 25
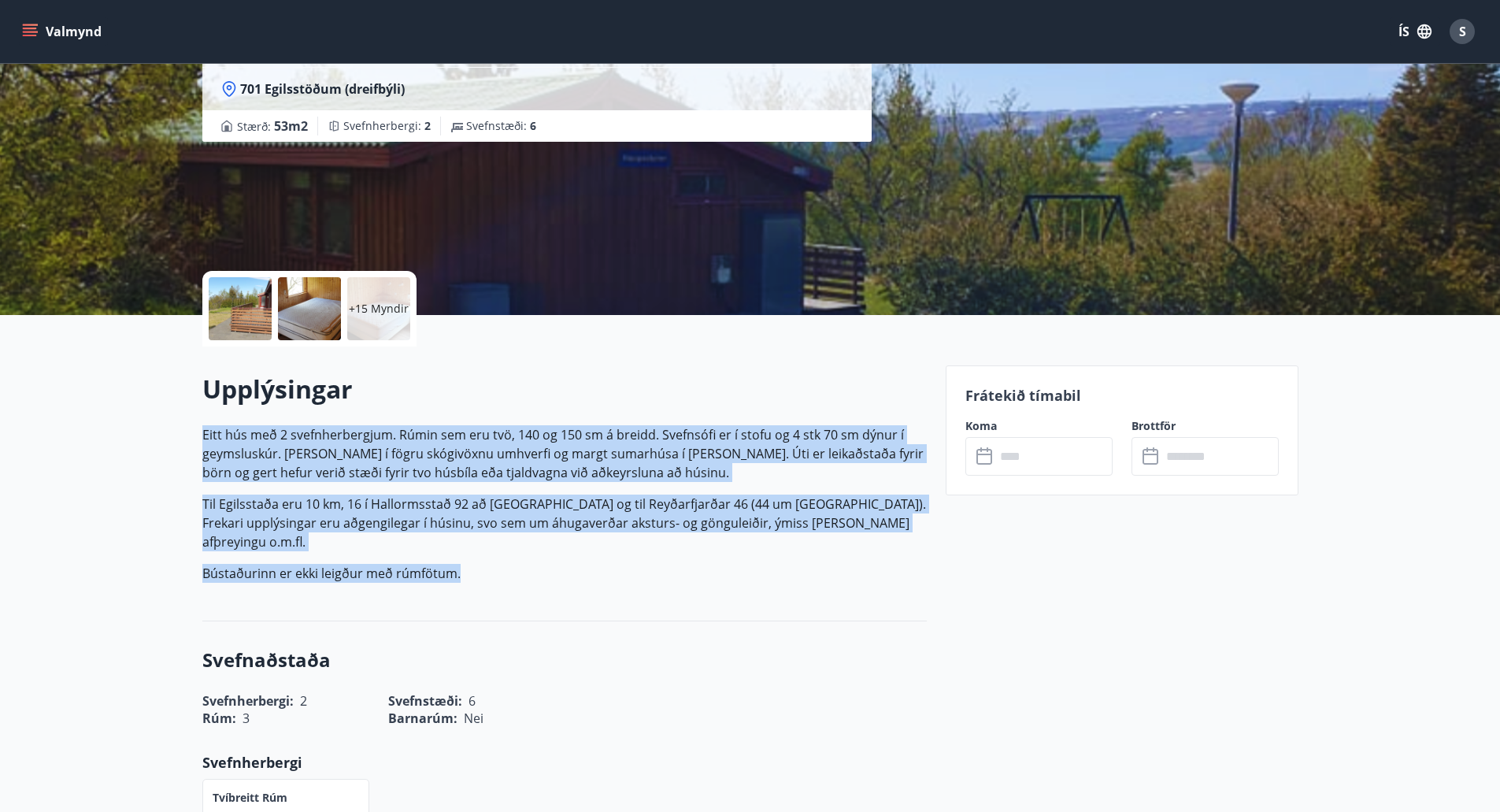
drag, startPoint x: 465, startPoint y: 550, endPoint x: 200, endPoint y: 430, distance: 290.9
copy p "Eitt hús með 2 svefnherbergjum. Rúmin sem eru tvö, 140 og 150 sm á breidd. Svef…"
click at [564, 465] on p "Eitt hús með 2 svefnherbergjum. Rúmin sem eru tvö, 140 og 150 sm á breidd. Svef…" at bounding box center [564, 454] width 724 height 57
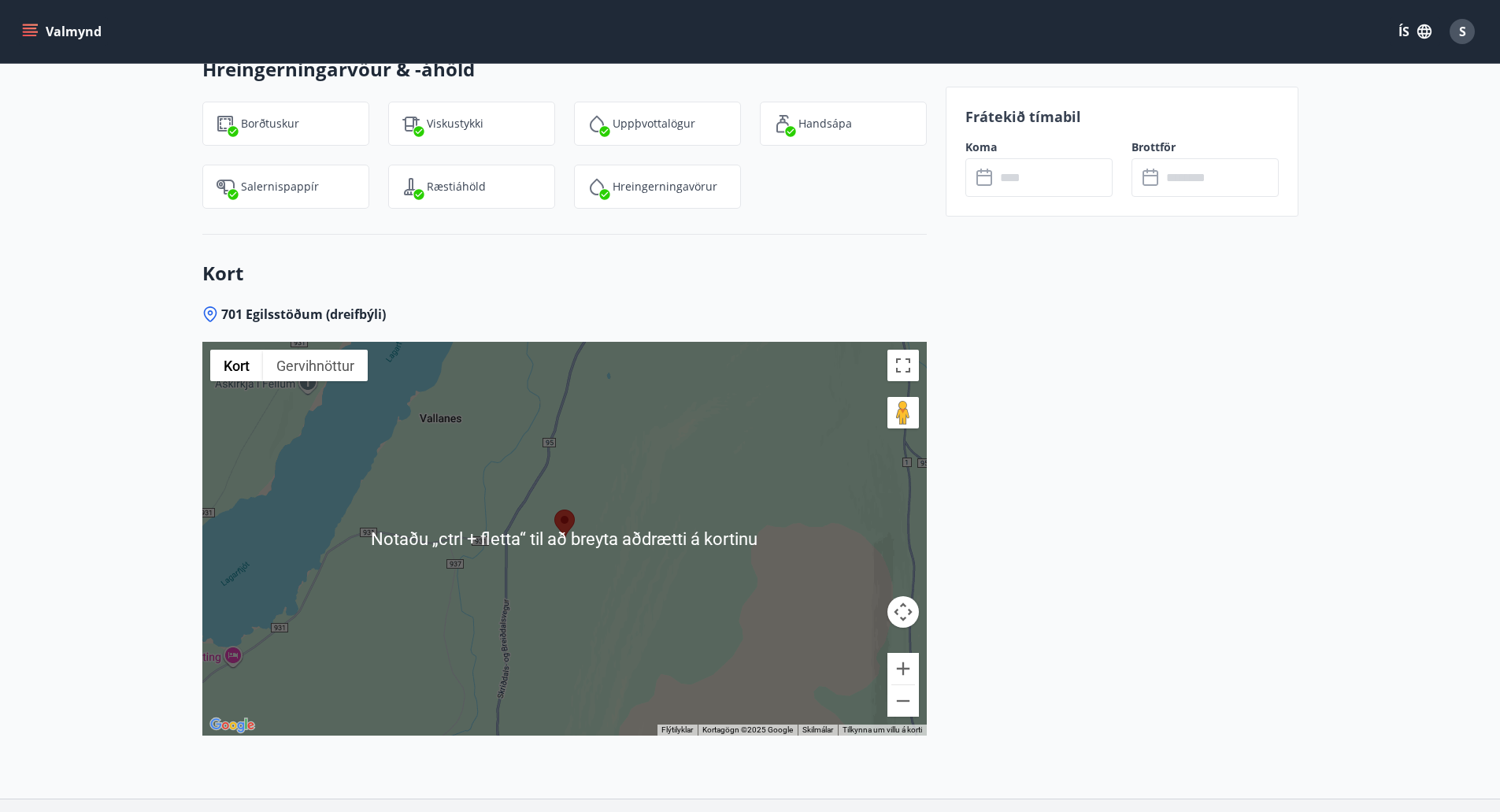
scroll to position [2047, 0]
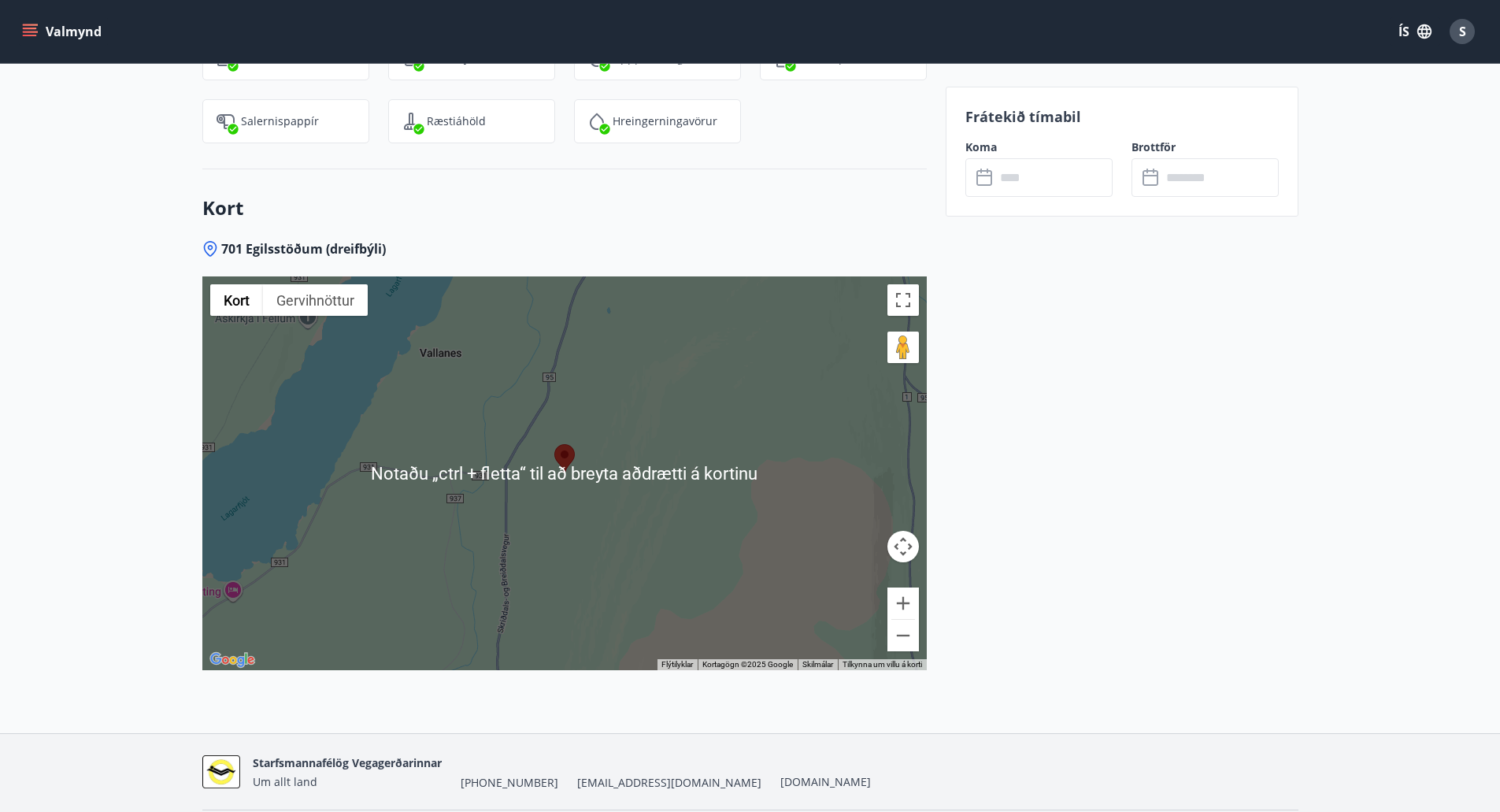
click at [560, 455] on div at bounding box center [564, 473] width 724 height 394
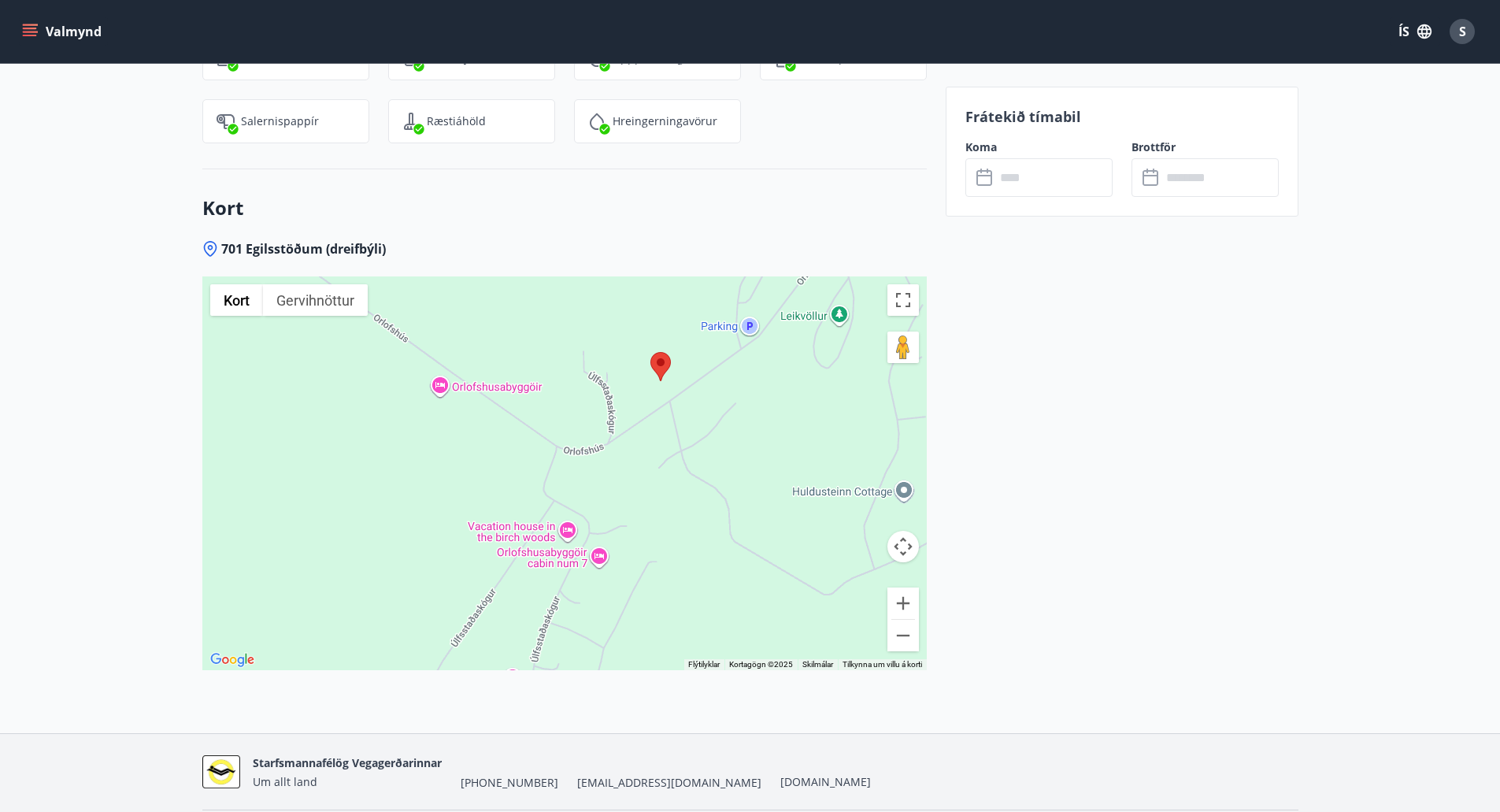
drag, startPoint x: 540, startPoint y: 458, endPoint x: 689, endPoint y: 404, distance: 158.5
click at [689, 404] on div at bounding box center [564, 473] width 724 height 394
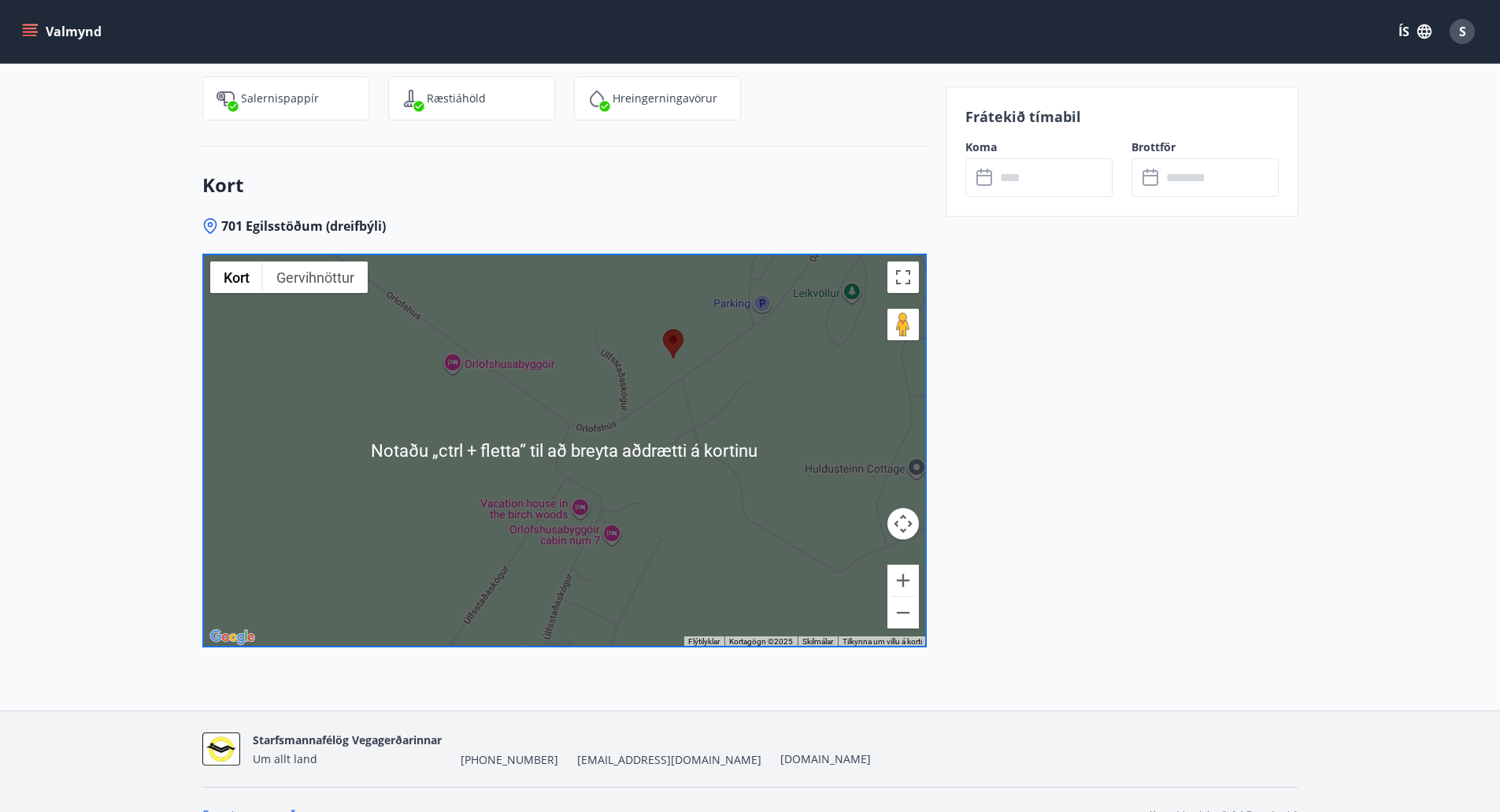
scroll to position [2082, 0]
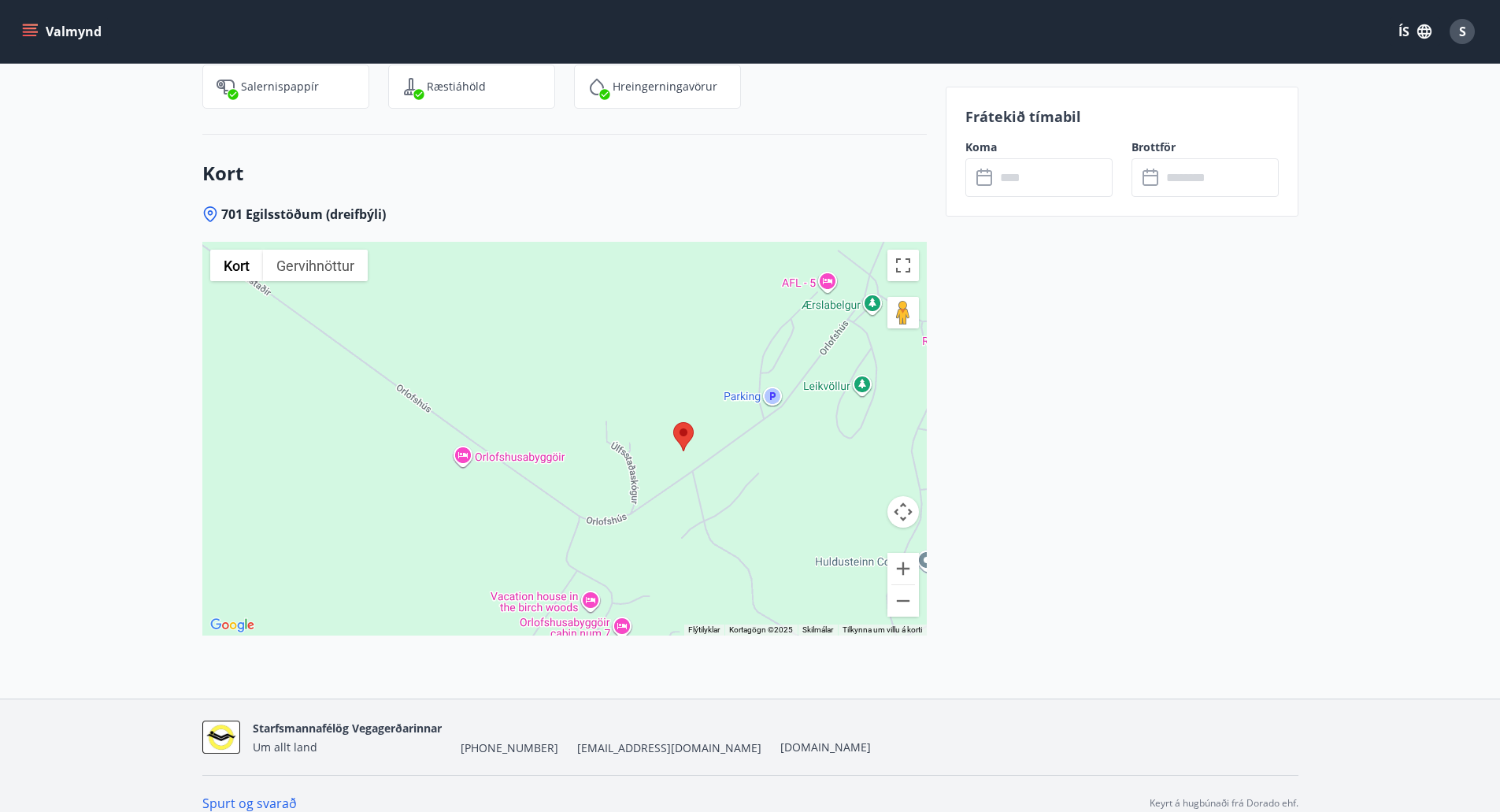
drag, startPoint x: 694, startPoint y: 382, endPoint x: 712, endPoint y: 514, distance: 133.2
click at [712, 514] on div at bounding box center [564, 438] width 724 height 394
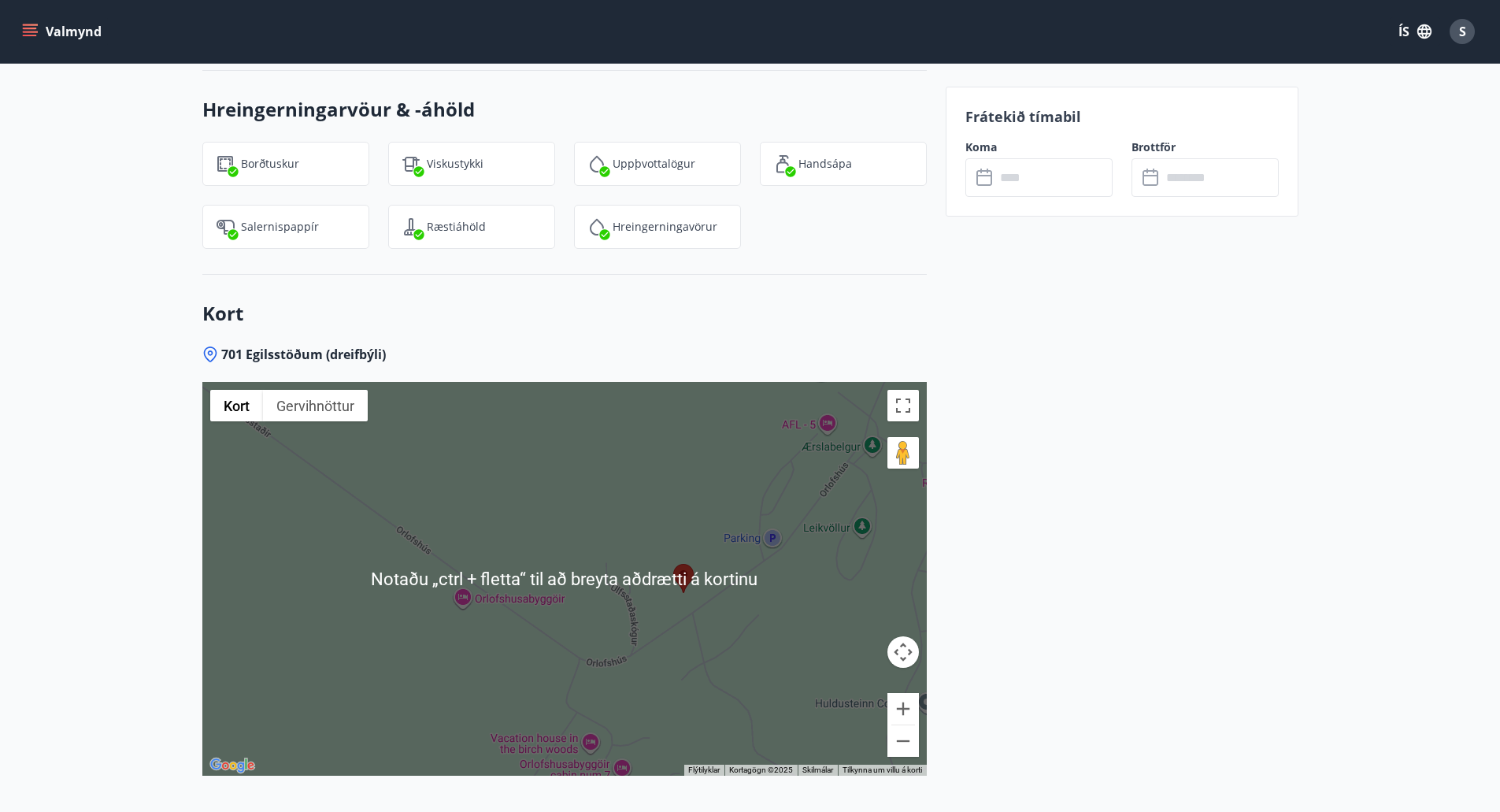
scroll to position [1924, 0]
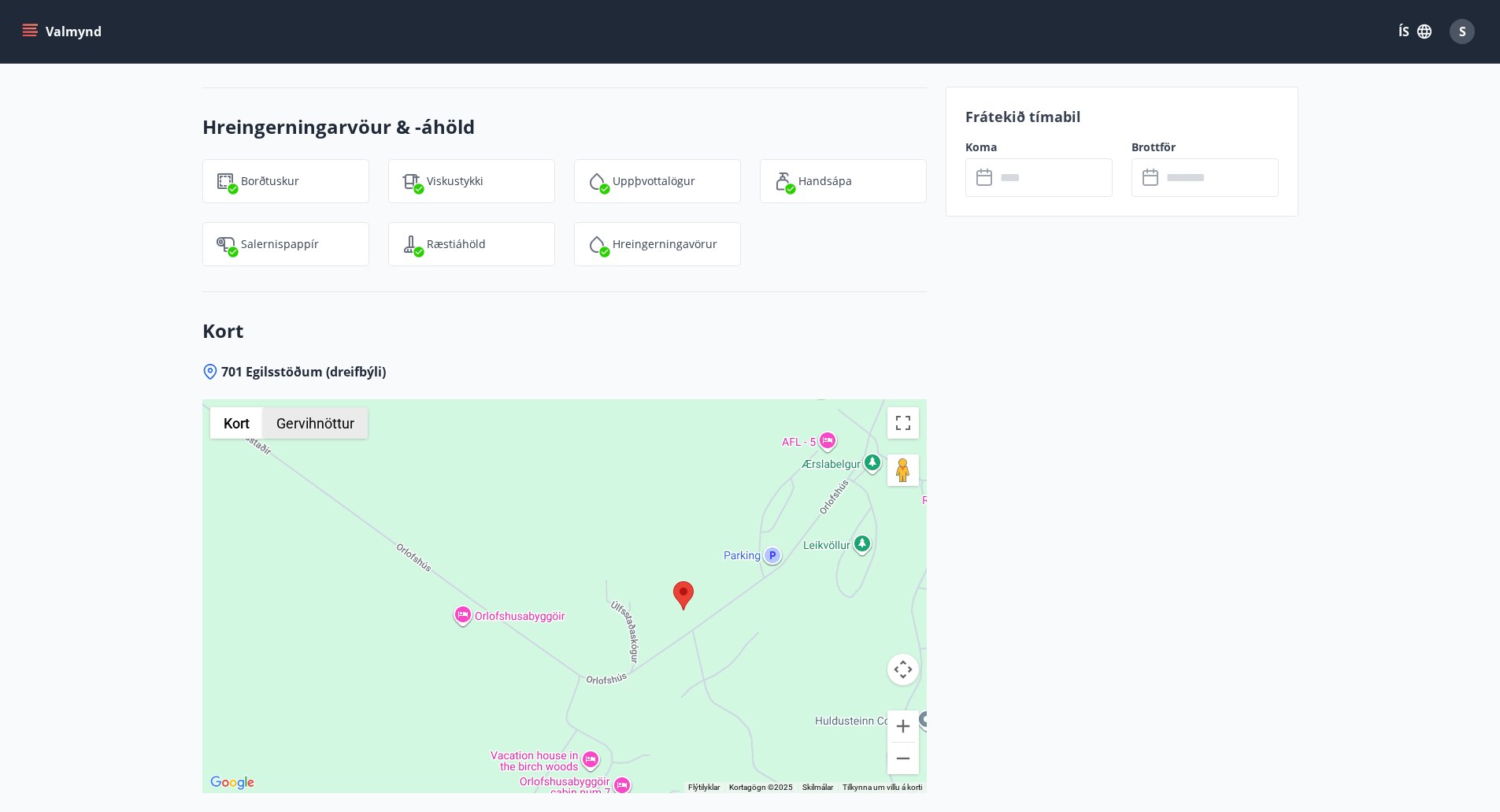
click at [294, 408] on button "Gervihnöttur" at bounding box center [315, 422] width 105 height 32
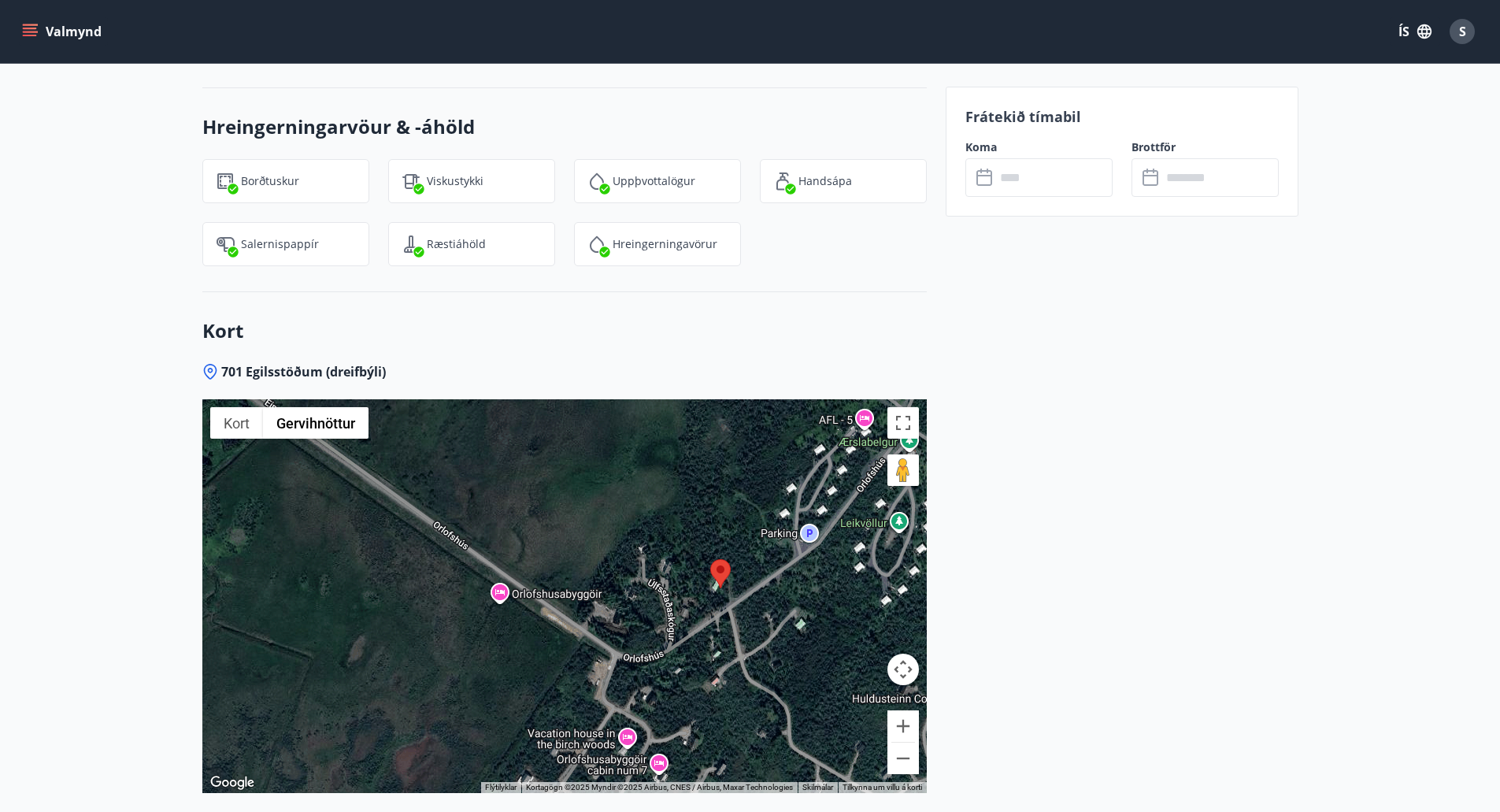
drag, startPoint x: 546, startPoint y: 568, endPoint x: 583, endPoint y: 542, distance: 45.2
click at [583, 542] on div at bounding box center [564, 596] width 724 height 394
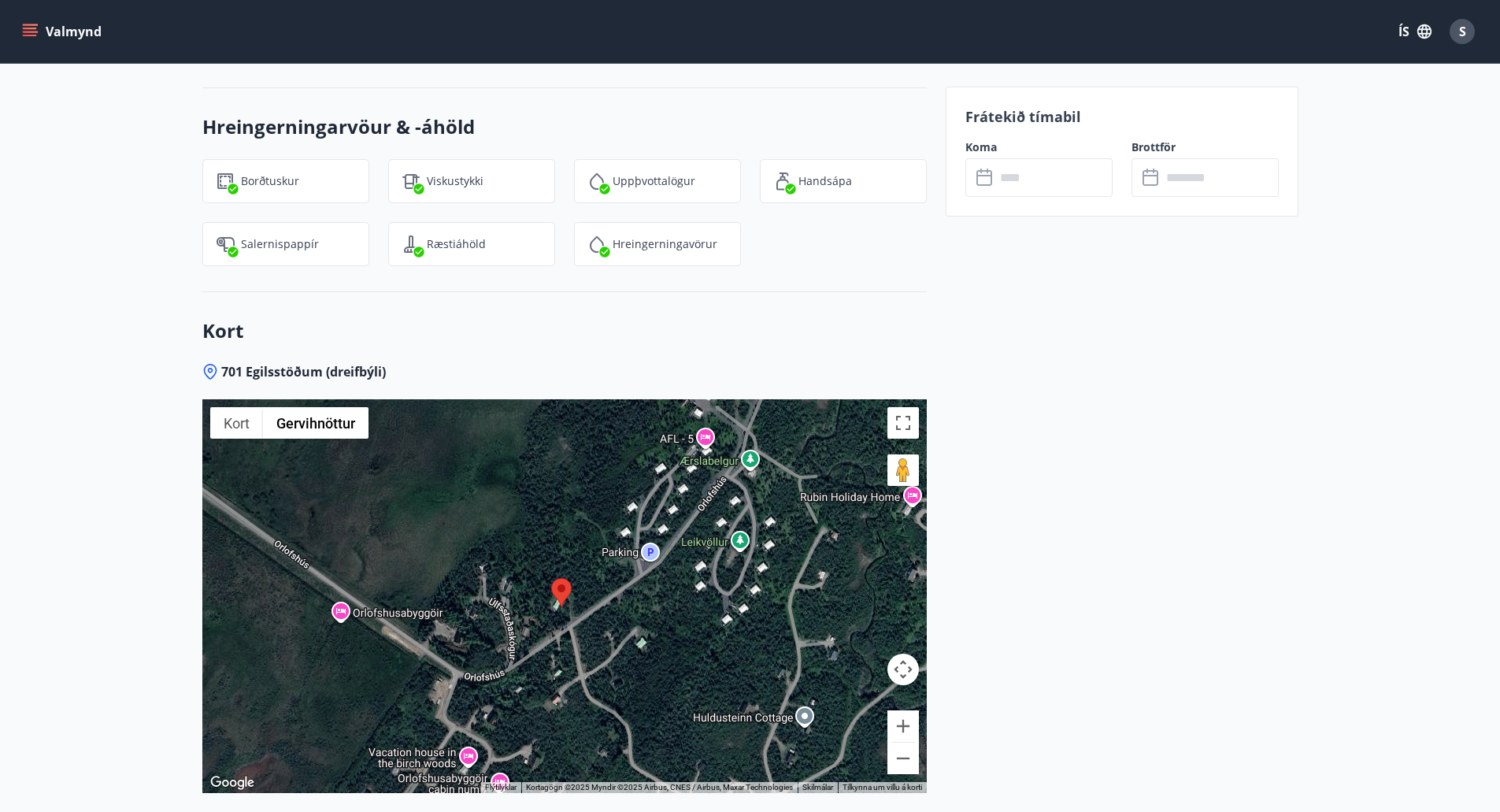
drag, startPoint x: 815, startPoint y: 660, endPoint x: 561, endPoint y: 637, distance: 255.0
click at [566, 641] on div at bounding box center [564, 596] width 724 height 394
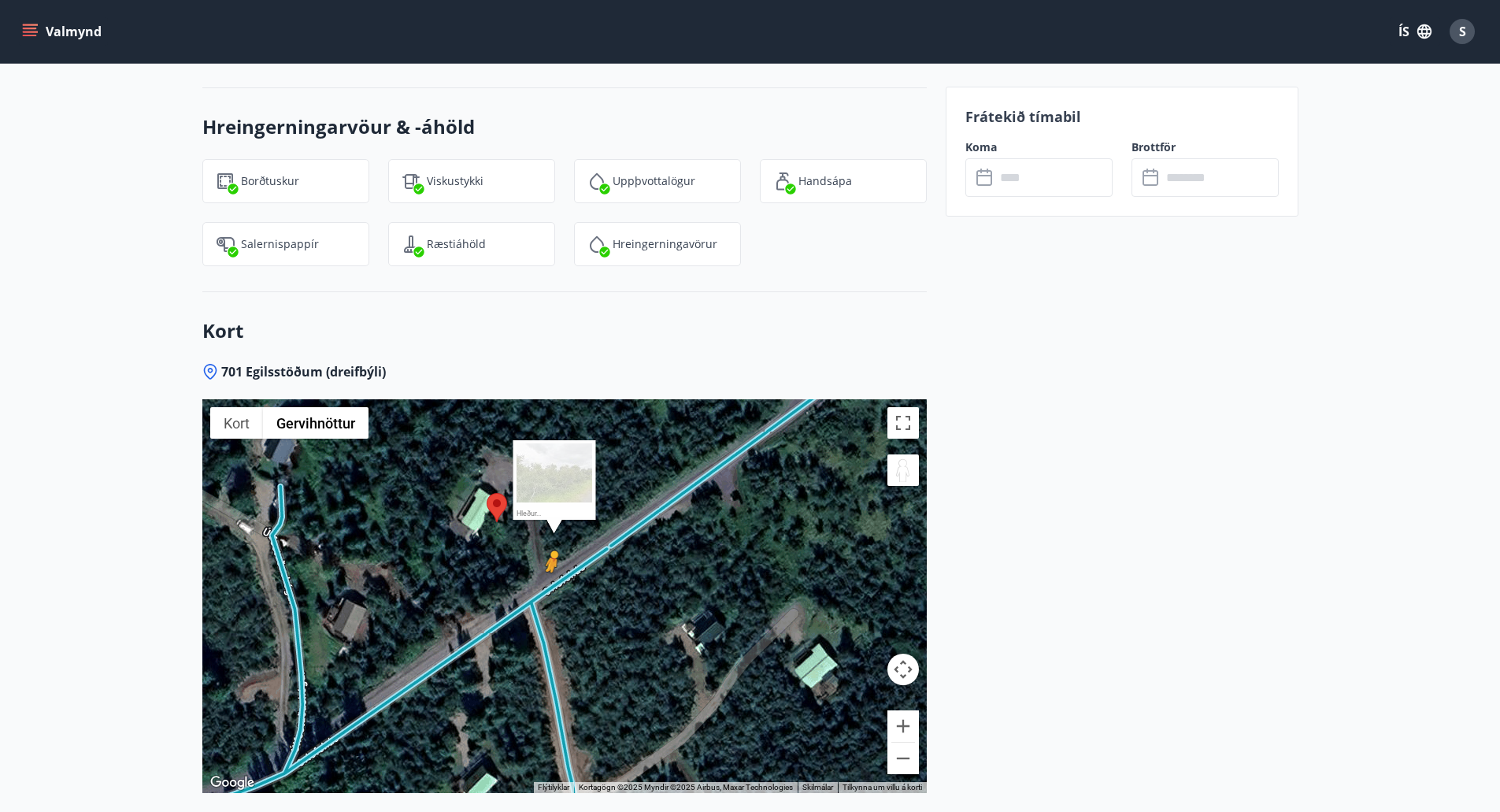
drag, startPoint x: 901, startPoint y: 456, endPoint x: 551, endPoint y: 569, distance: 367.8
click at [551, 569] on div "Ýttu á Alt + Enter til að draga með lyklaborðinu. Notaðu örvalyklana til að fær…" at bounding box center [564, 596] width 724 height 394
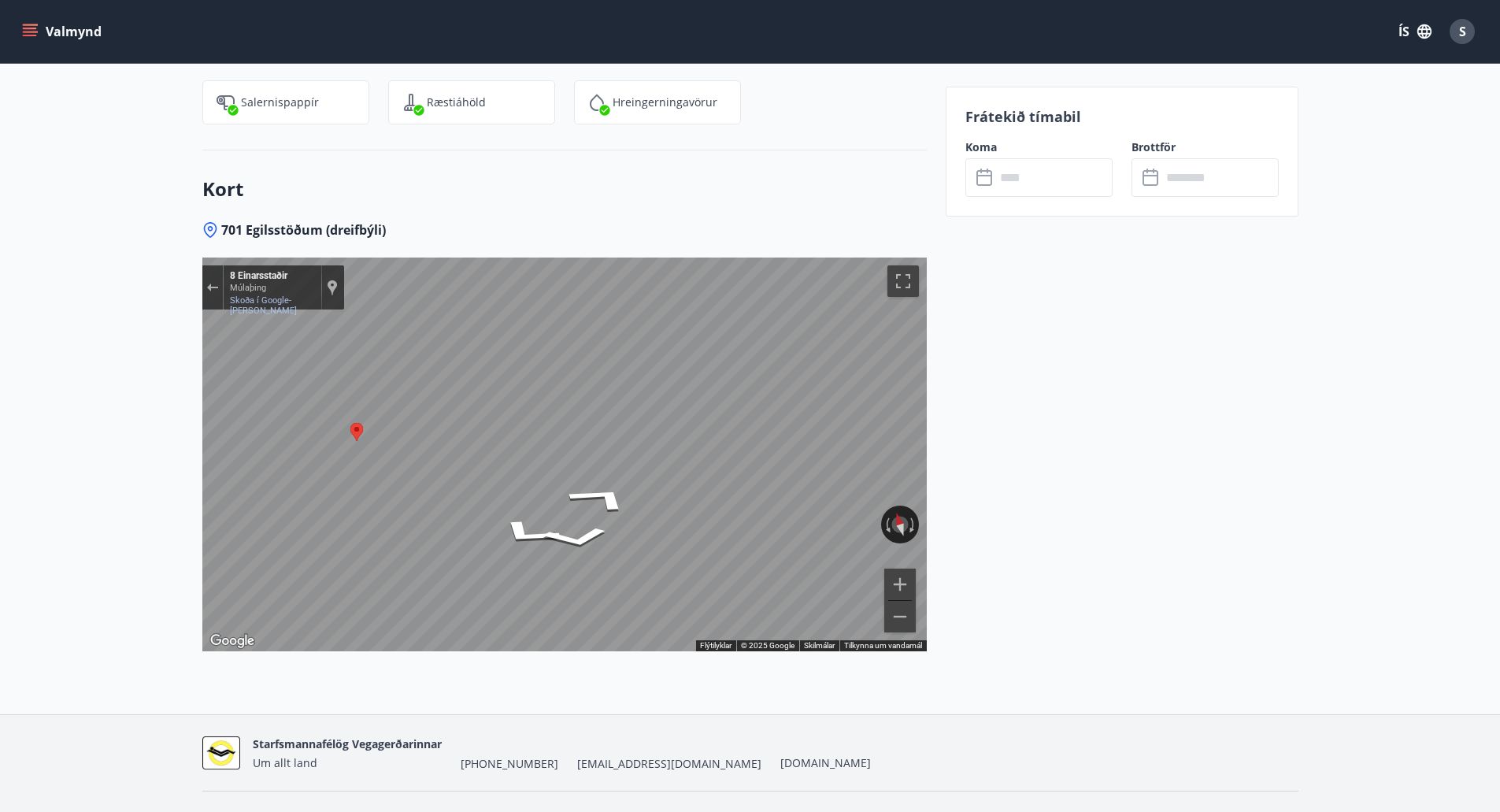
scroll to position [2082, 0]
